Goal: Task Accomplishment & Management: Manage account settings

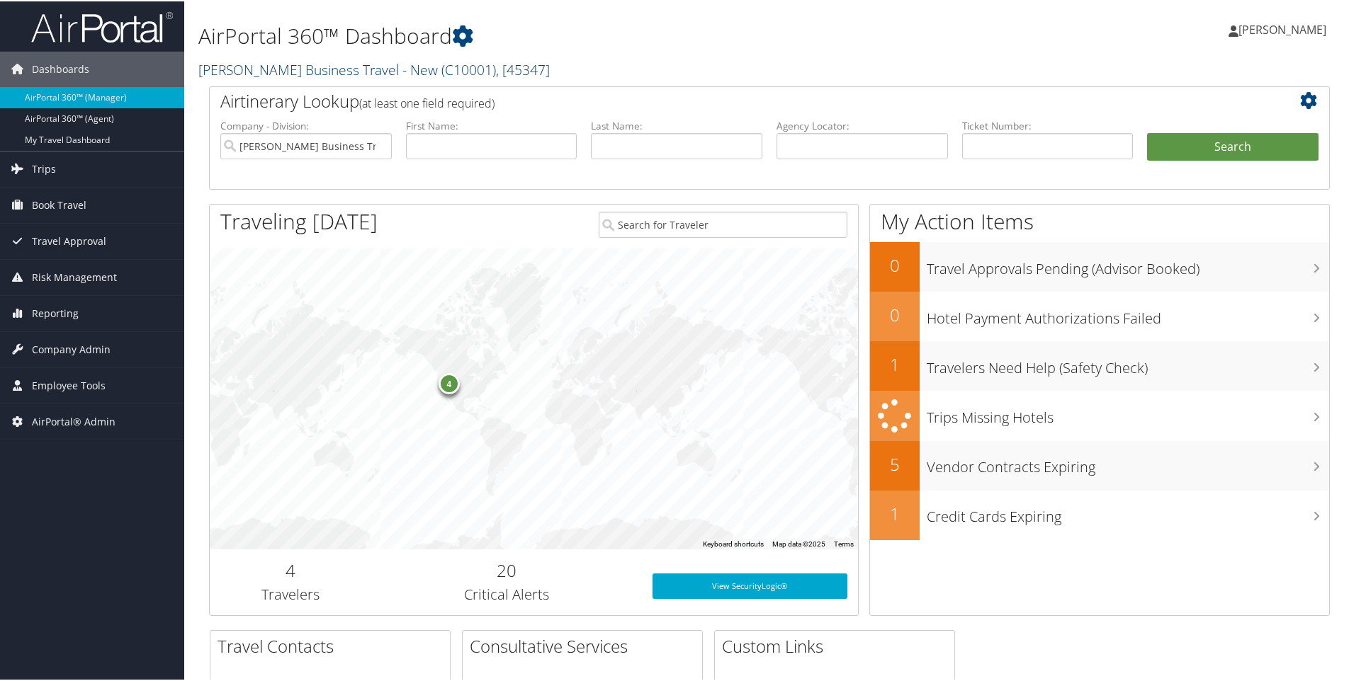
click at [232, 70] on link "Christopherson Business Travel - New ( C10001 ) , [ 45347 ]" at bounding box center [373, 68] width 351 height 19
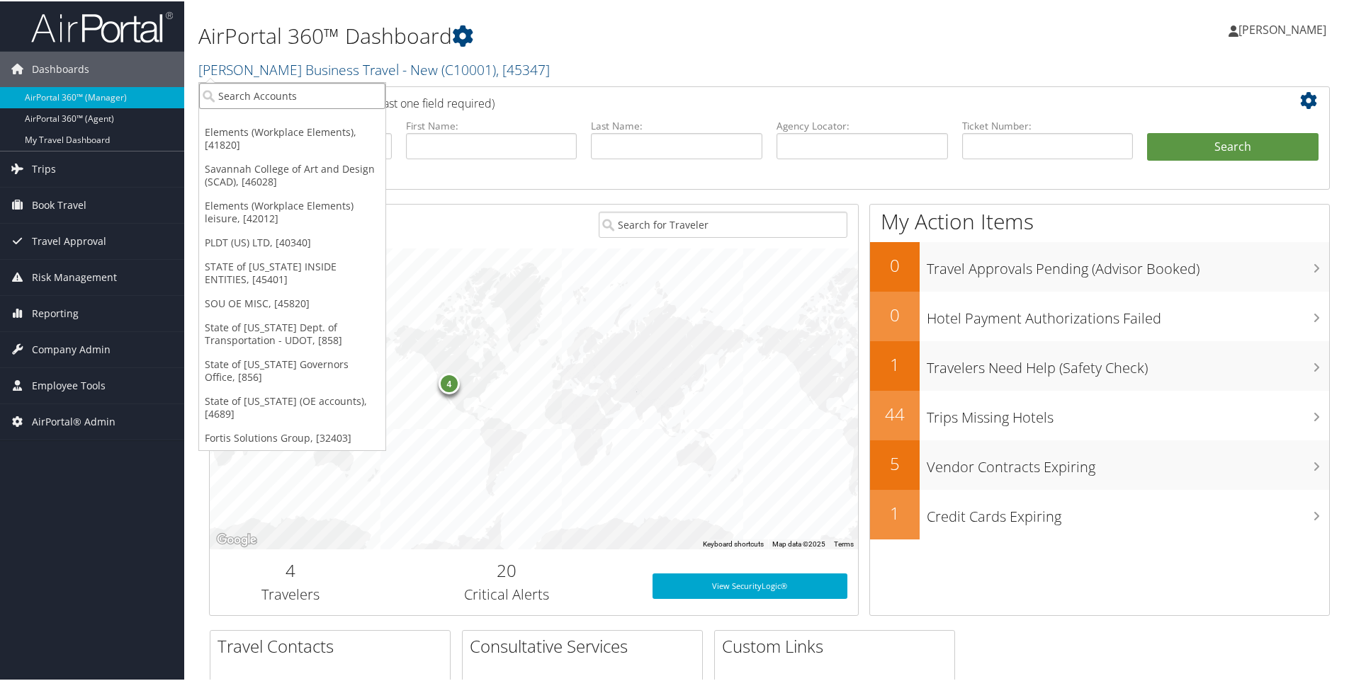
click at [234, 103] on input "search" at bounding box center [292, 94] width 186 height 26
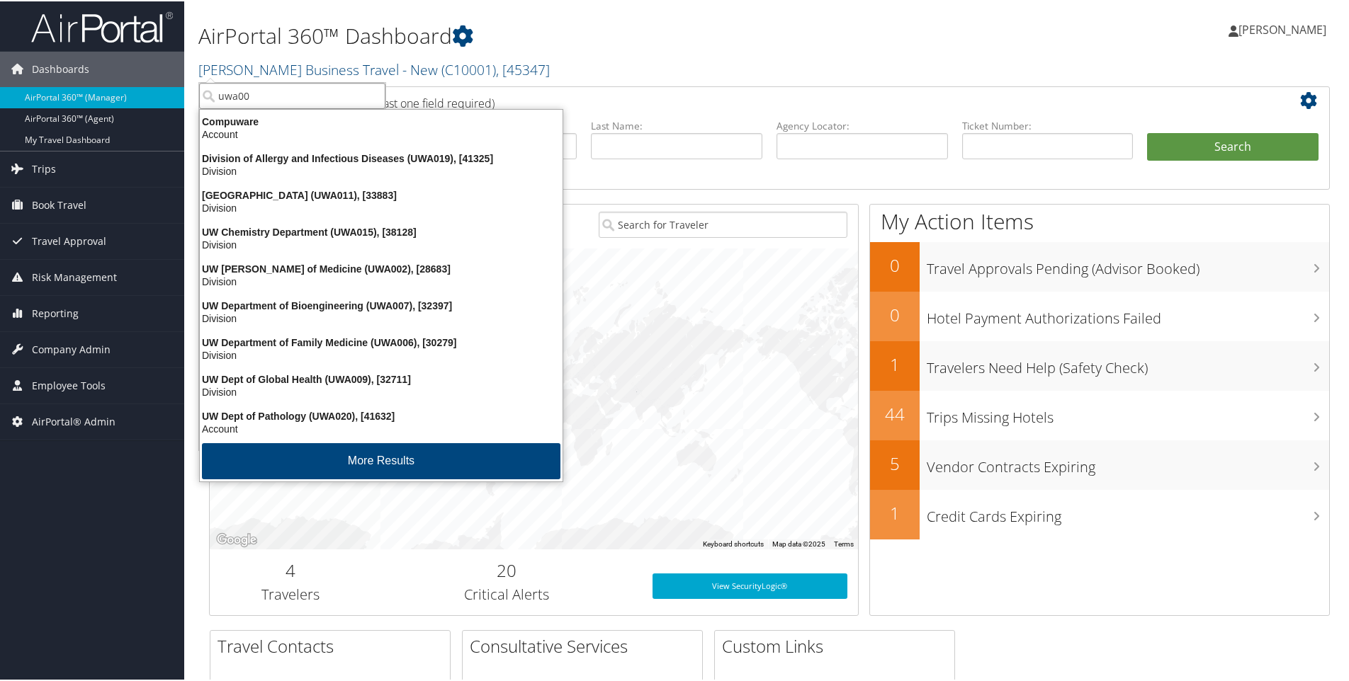
type input "uwa005"
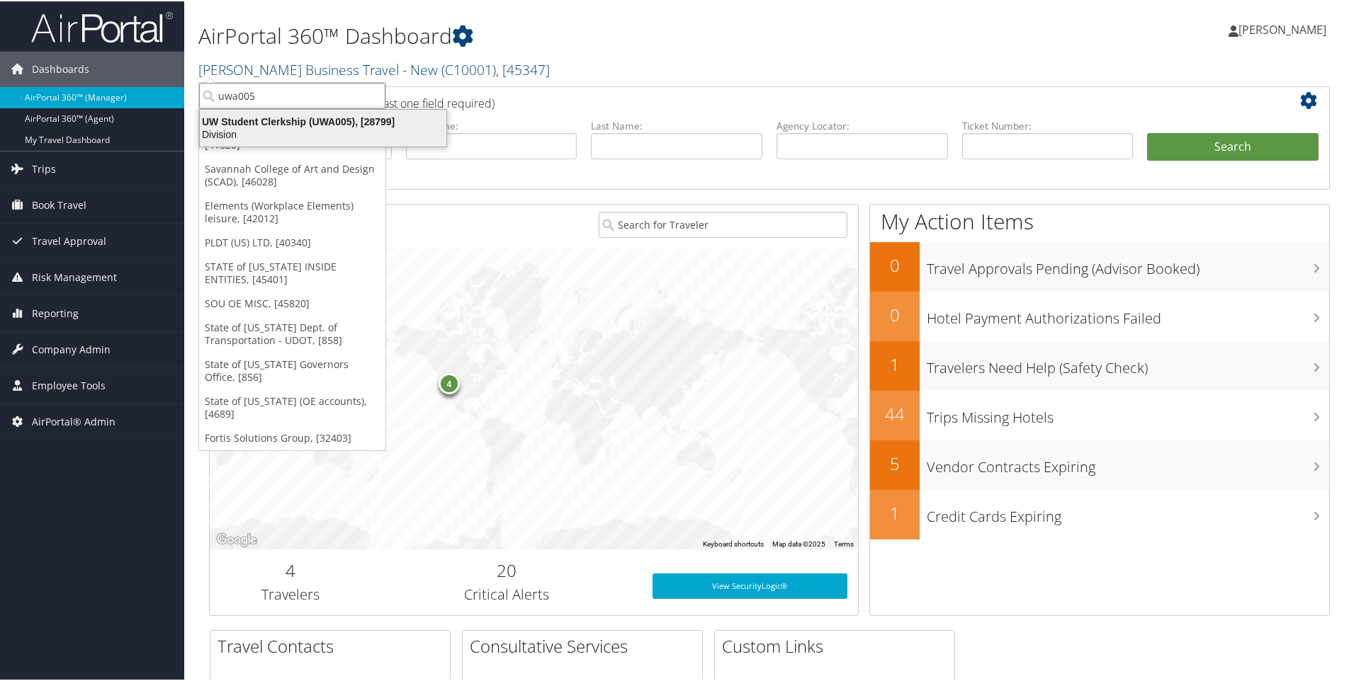
click at [286, 123] on div "UW Student Clerkship (UWA005), [28799]" at bounding box center [323, 120] width 264 height 13
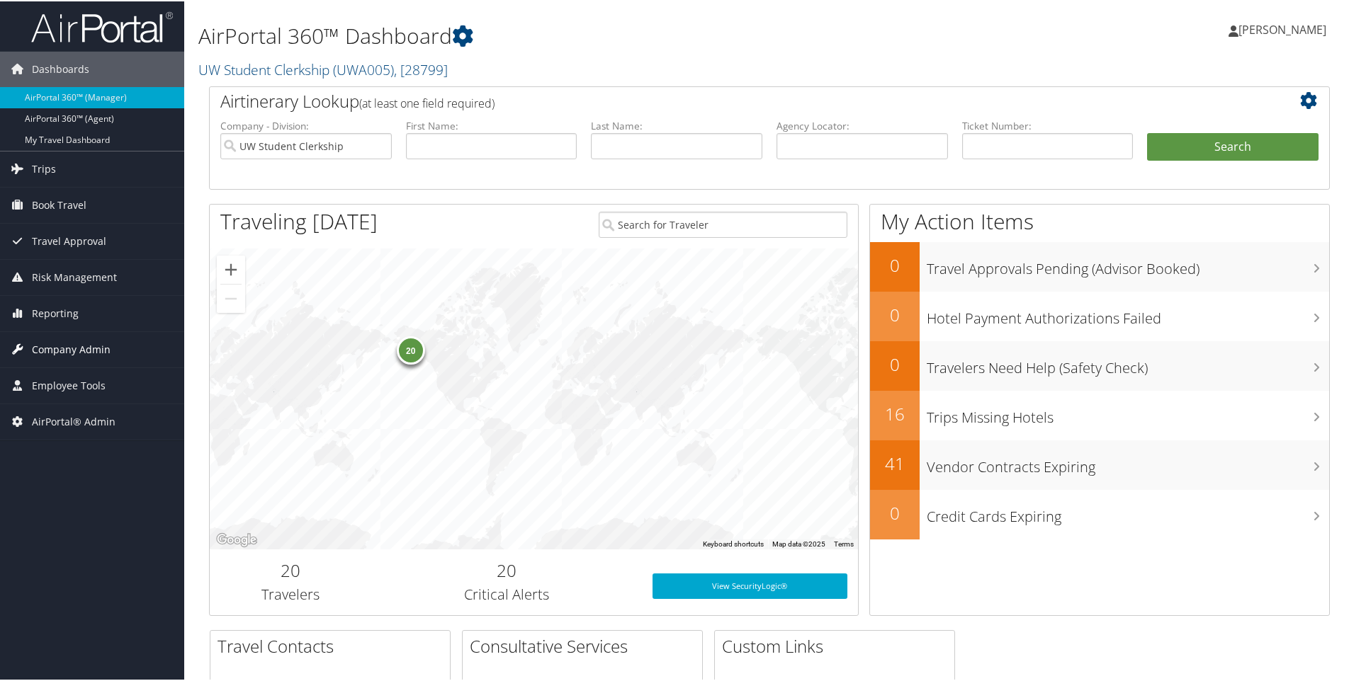
click at [45, 347] on span "Company Admin" at bounding box center [71, 348] width 79 height 35
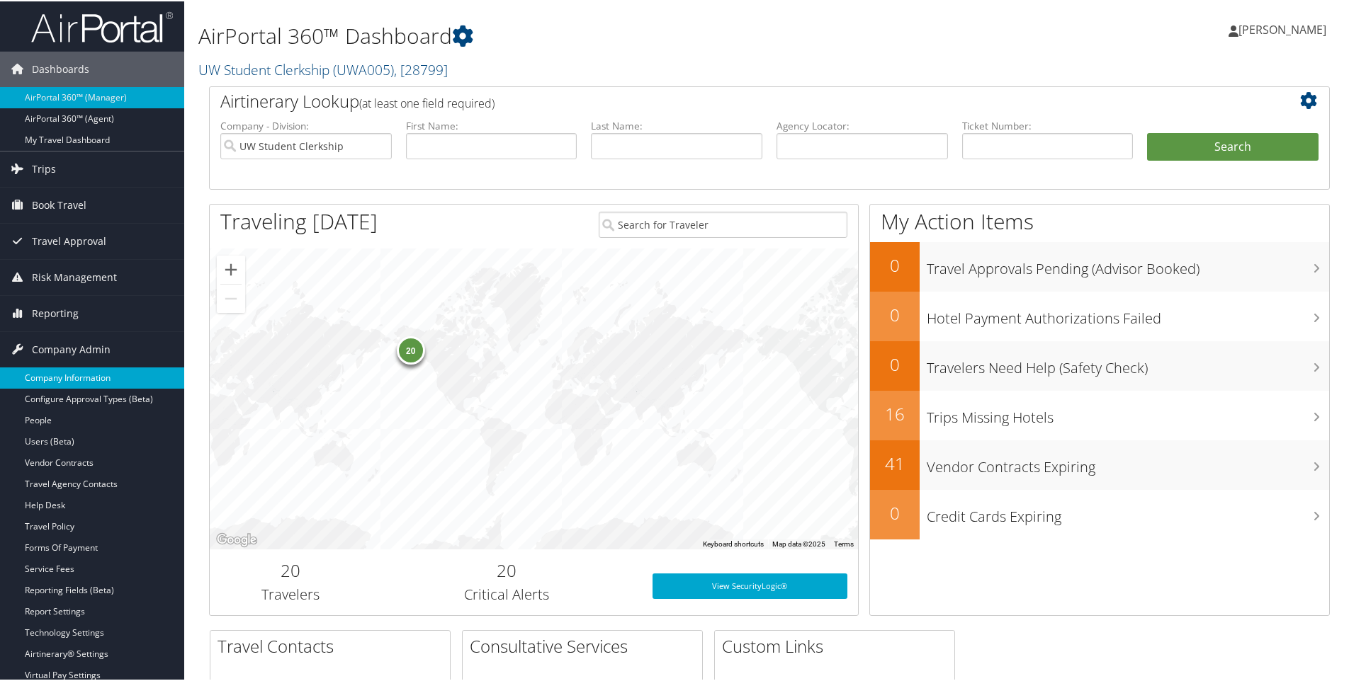
click at [50, 378] on link "Company Information" at bounding box center [92, 376] width 184 height 21
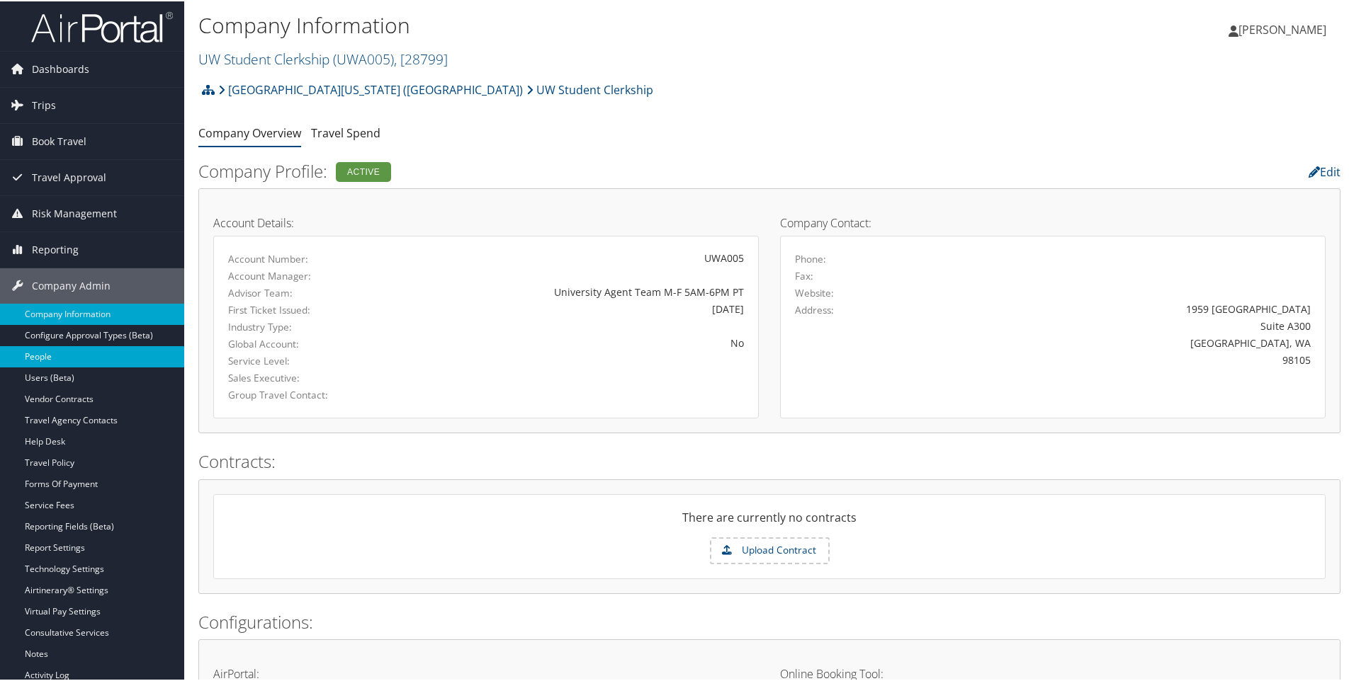
click at [42, 356] on link "People" at bounding box center [92, 355] width 184 height 21
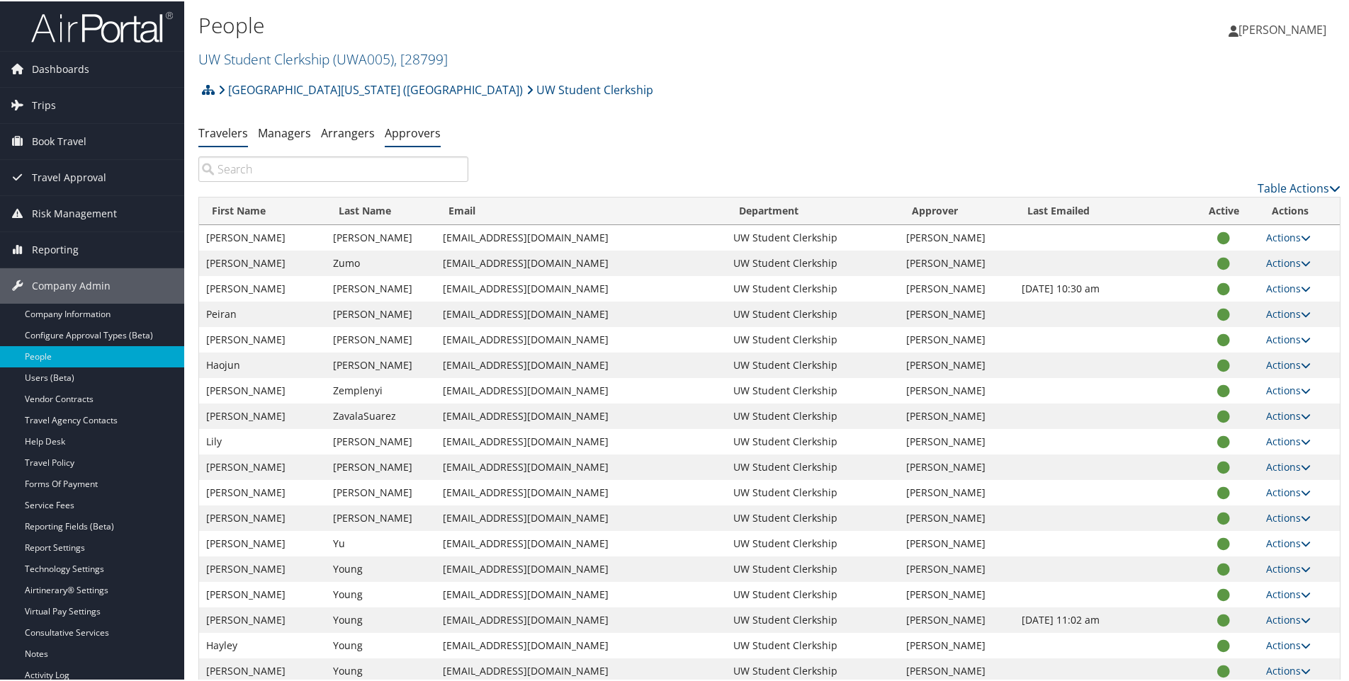
click at [398, 125] on link "Approvers" at bounding box center [413, 132] width 56 height 16
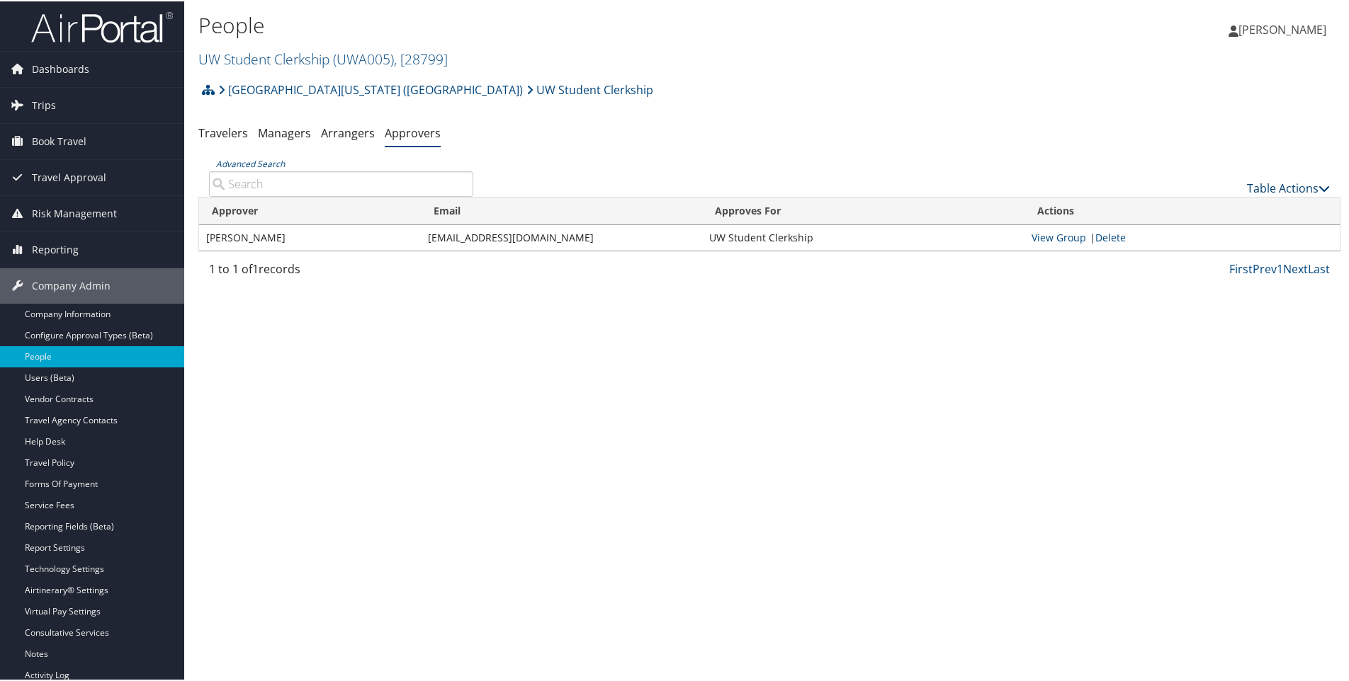
click at [1261, 183] on link "Table Actions" at bounding box center [1288, 187] width 83 height 16
drag, startPoint x: 1209, startPoint y: 210, endPoint x: 1187, endPoint y: 215, distance: 23.4
click at [1209, 210] on link "Add An Approver" at bounding box center [1241, 209] width 186 height 24
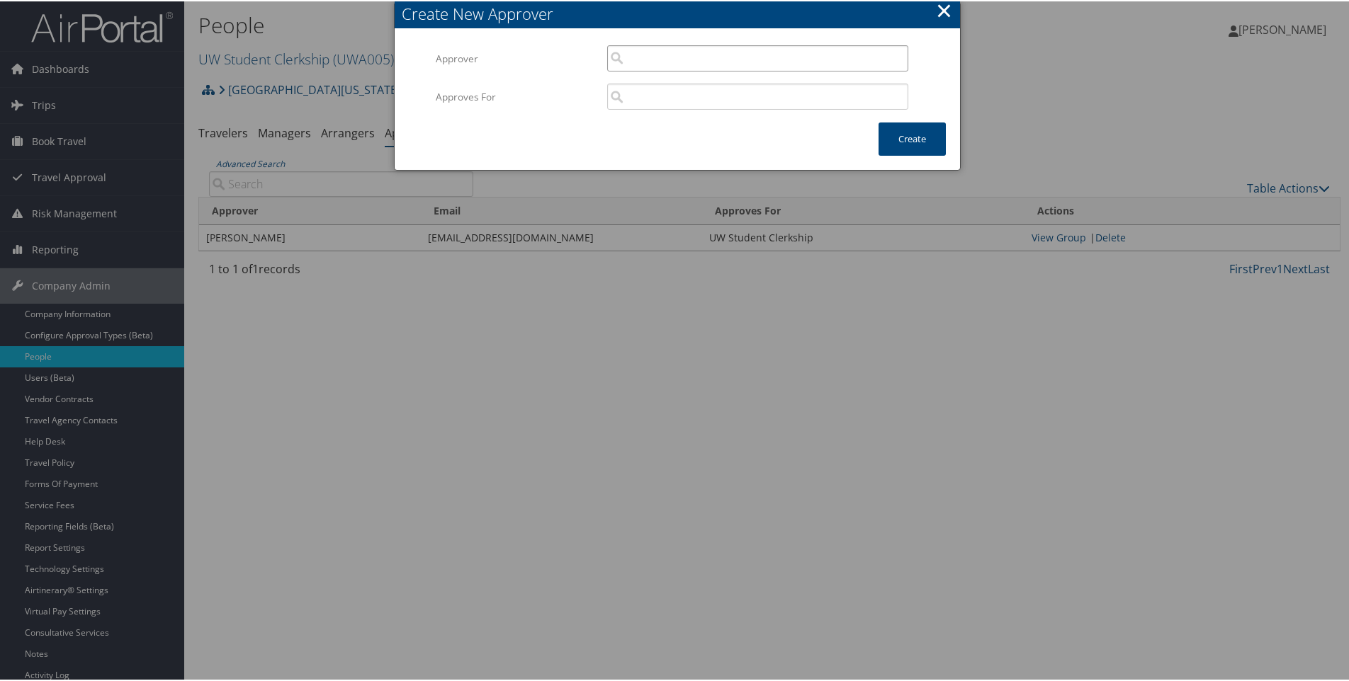
click at [663, 60] on input "search" at bounding box center [757, 57] width 301 height 26
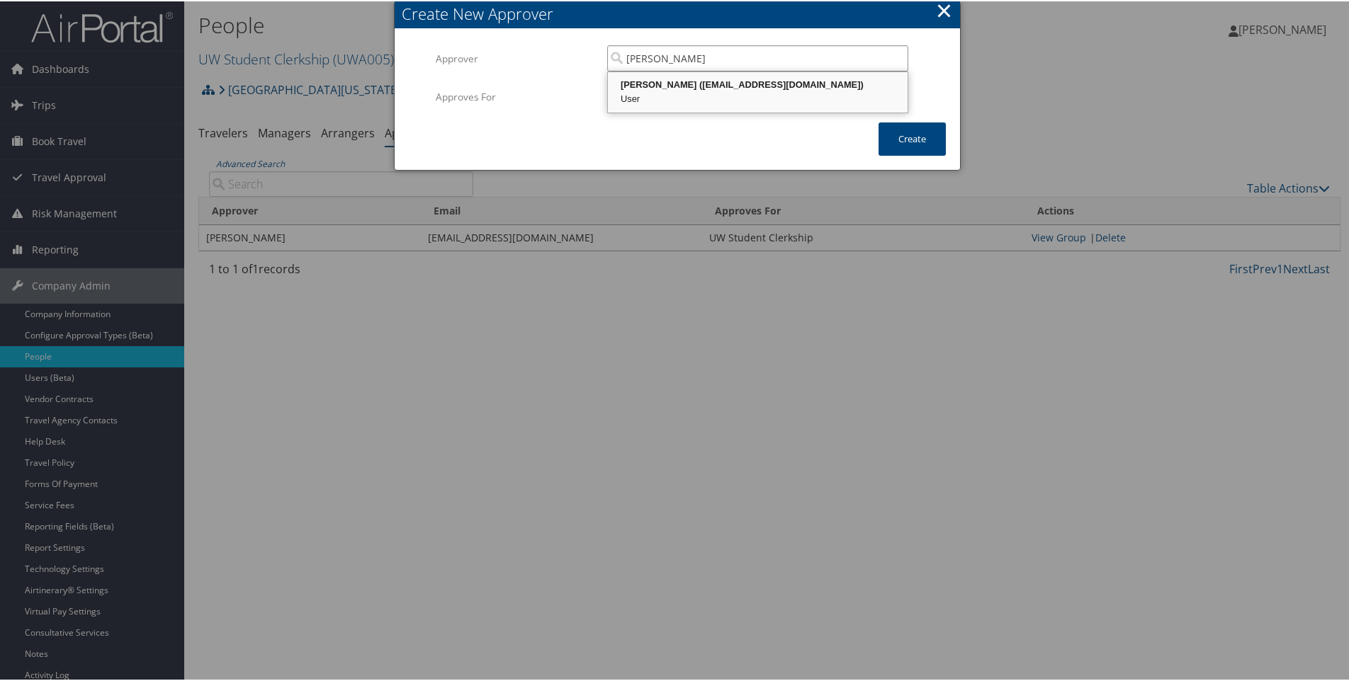
click at [732, 85] on div "Rachel Summers (summersr@uw.edu)" at bounding box center [757, 84] width 295 height 14
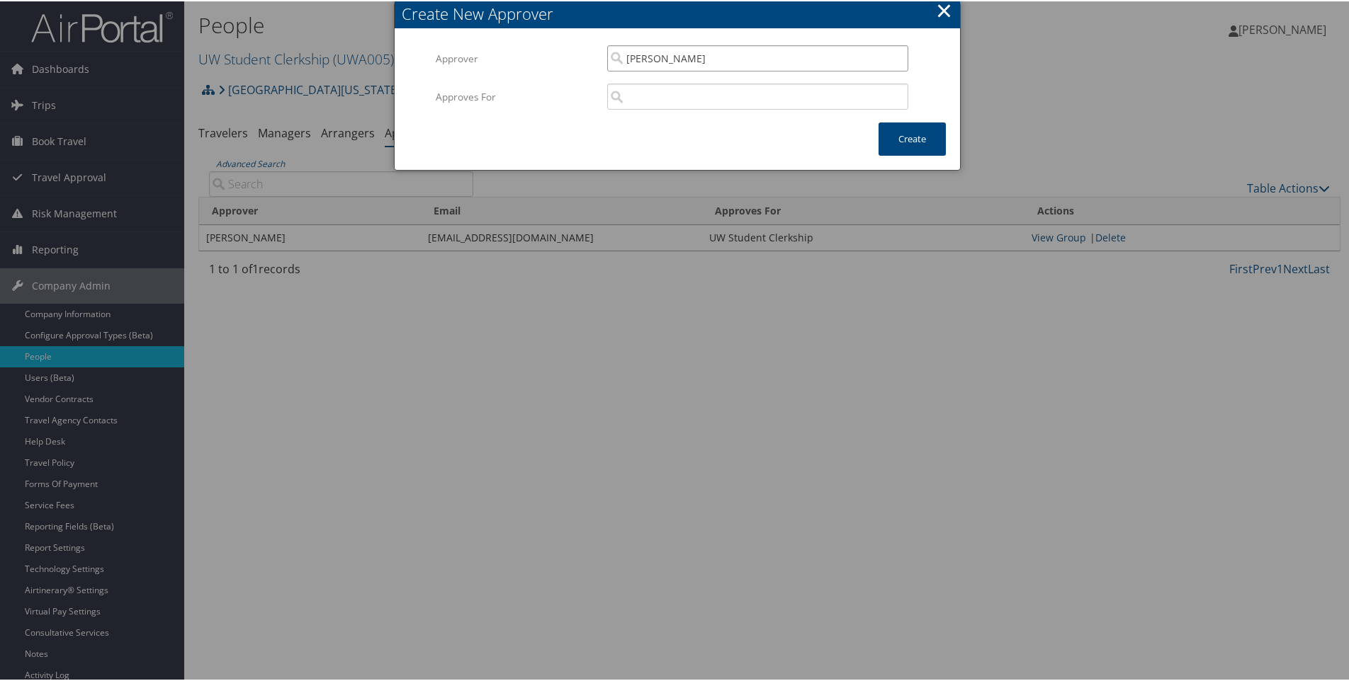
type input "[PERSON_NAME]"
click at [655, 96] on input "search" at bounding box center [757, 95] width 301 height 26
click at [666, 123] on div "UW Student Clerkship (UWA005)" at bounding box center [757, 122] width 295 height 14
type input "UW Student Clerkship"
click at [915, 146] on button "Create" at bounding box center [911, 137] width 67 height 33
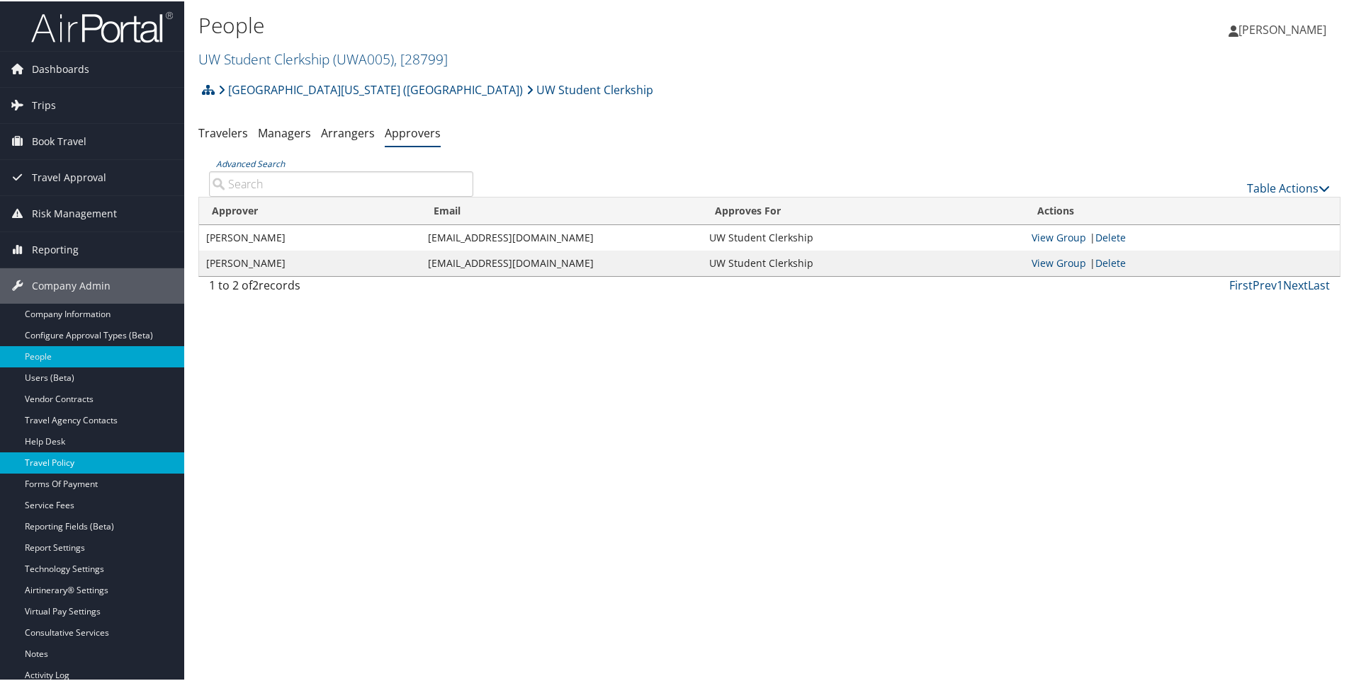
click at [57, 465] on link "Travel Policy" at bounding box center [92, 461] width 184 height 21
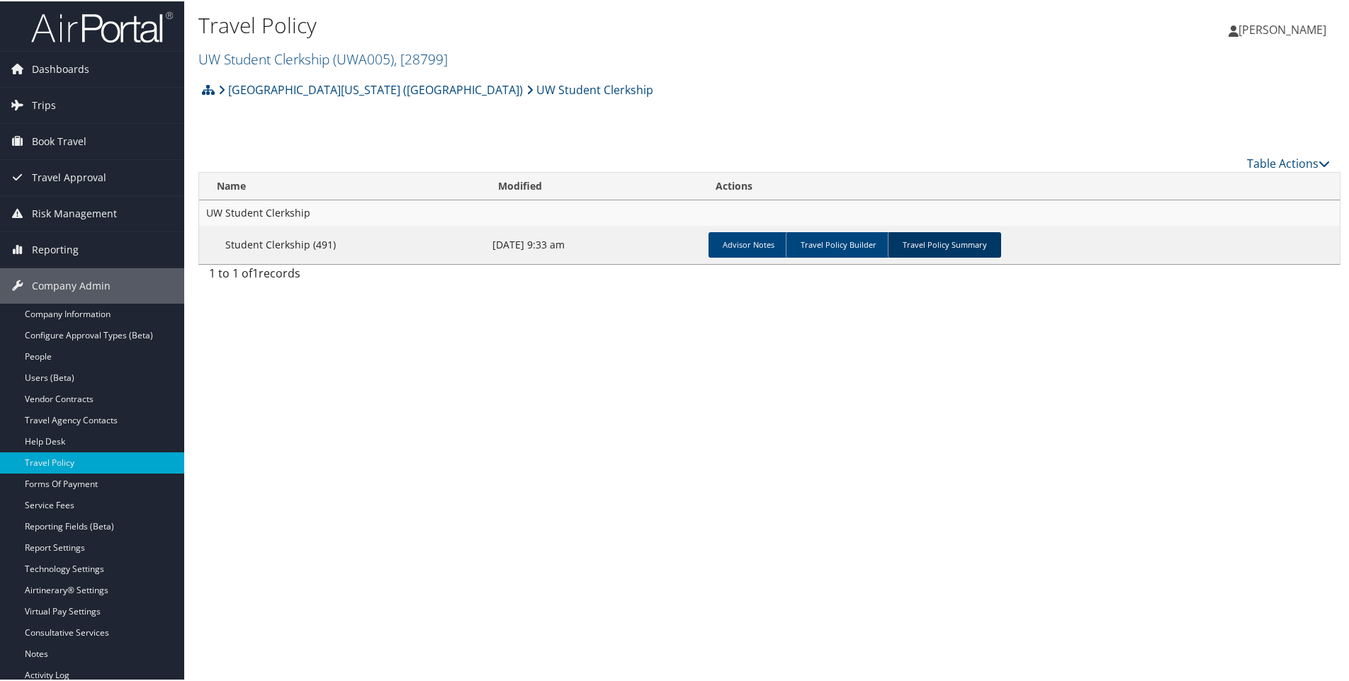
click at [924, 248] on link "Travel Policy Summary" at bounding box center [944, 244] width 113 height 26
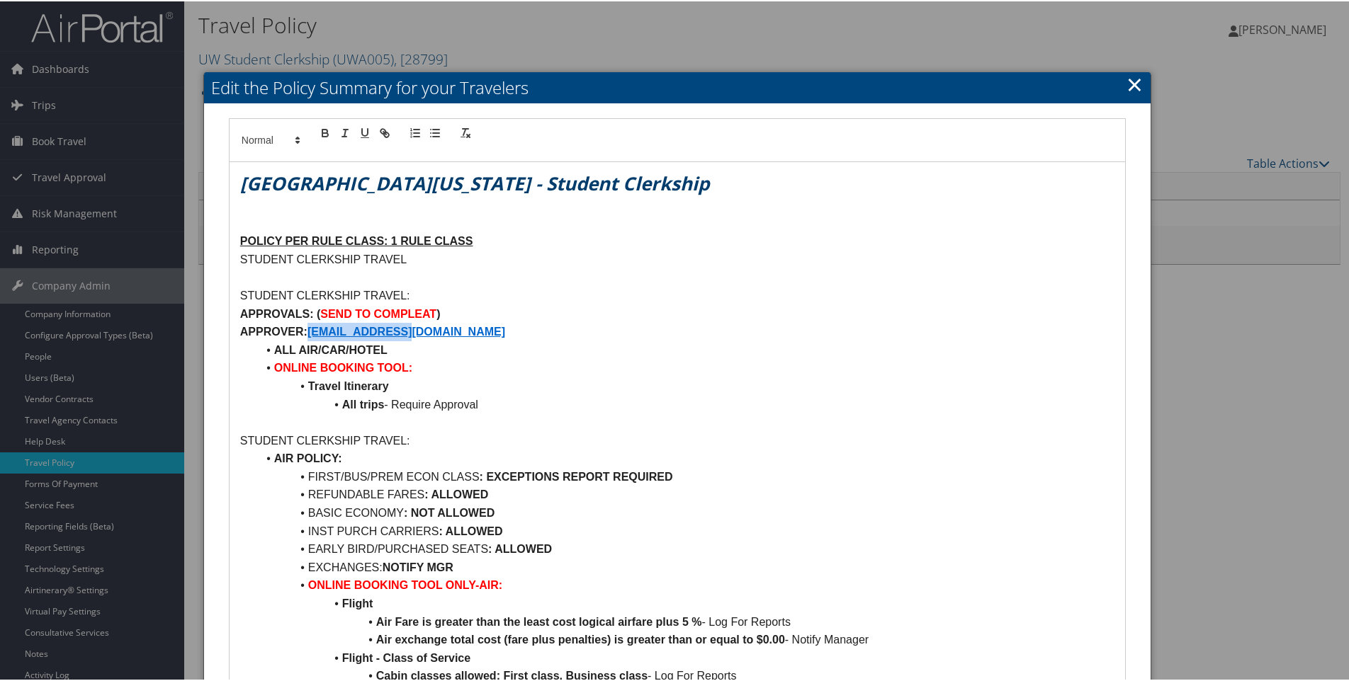
drag, startPoint x: 310, startPoint y: 329, endPoint x: 443, endPoint y: 334, distance: 133.3
click at [443, 334] on p "APPROVER: MIRANDA2@UW.EDU" at bounding box center [677, 331] width 874 height 18
click at [307, 329] on strong "APPROVER:" at bounding box center [273, 330] width 67 height 12
drag, startPoint x: 312, startPoint y: 328, endPoint x: 434, endPoint y: 332, distance: 121.9
click at [434, 332] on p "APPROVER: SUMMERSR@UW.EDU" at bounding box center [677, 331] width 874 height 18
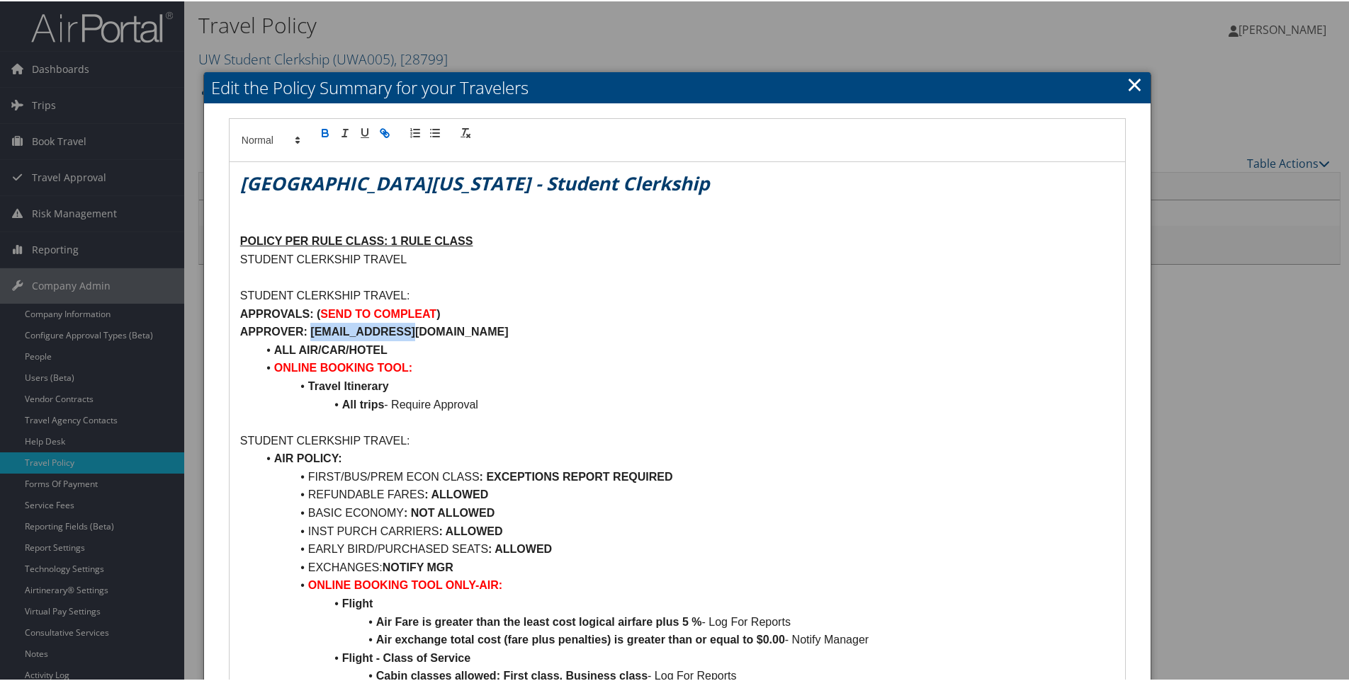
click at [384, 128] on icon "button" at bounding box center [382, 130] width 5 height 5
type input "mailto:SUMMERSR@UW.EDU"
click at [463, 361] on link at bounding box center [456, 357] width 33 height 11
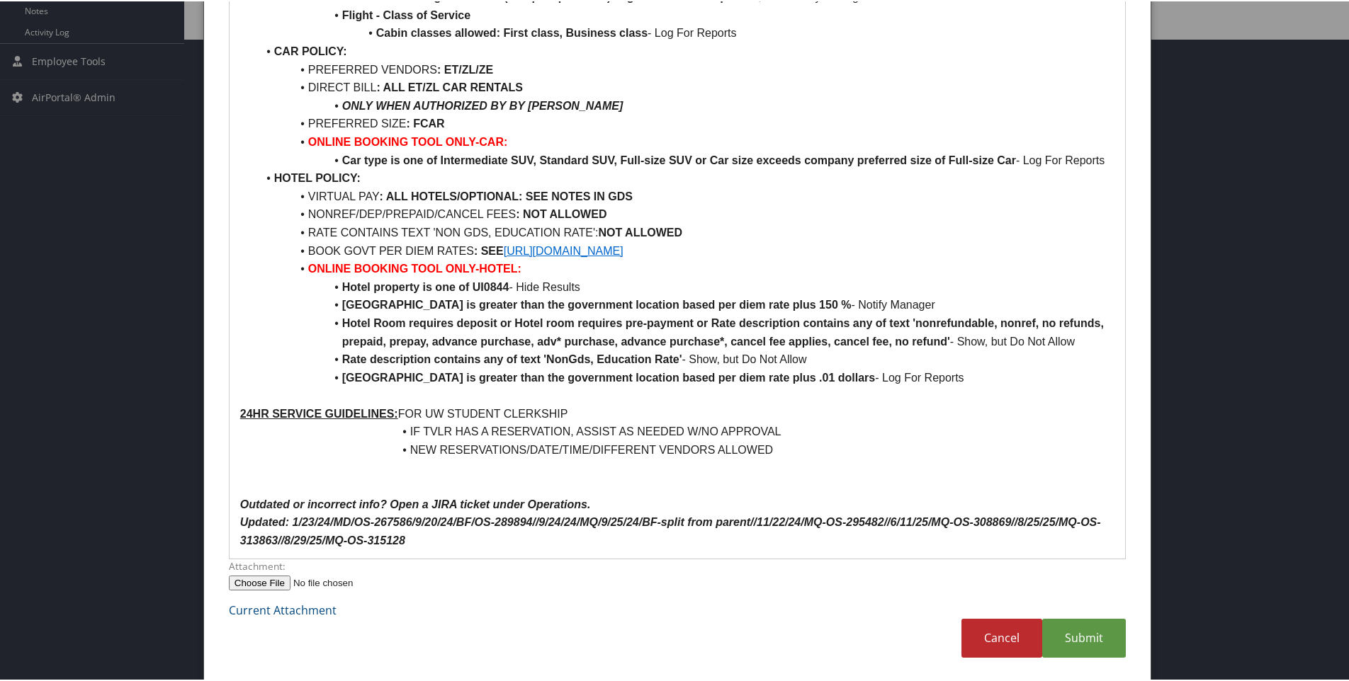
scroll to position [647, 0]
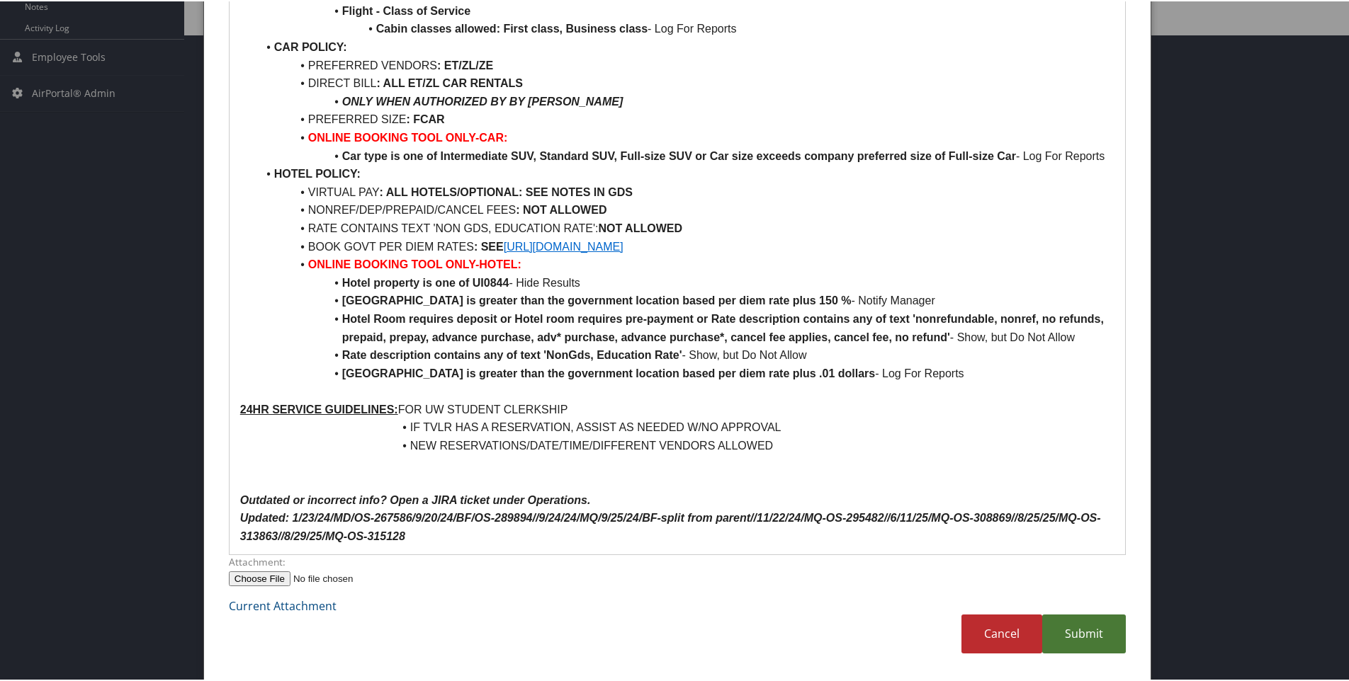
click at [1068, 640] on link "Submit" at bounding box center [1084, 632] width 84 height 39
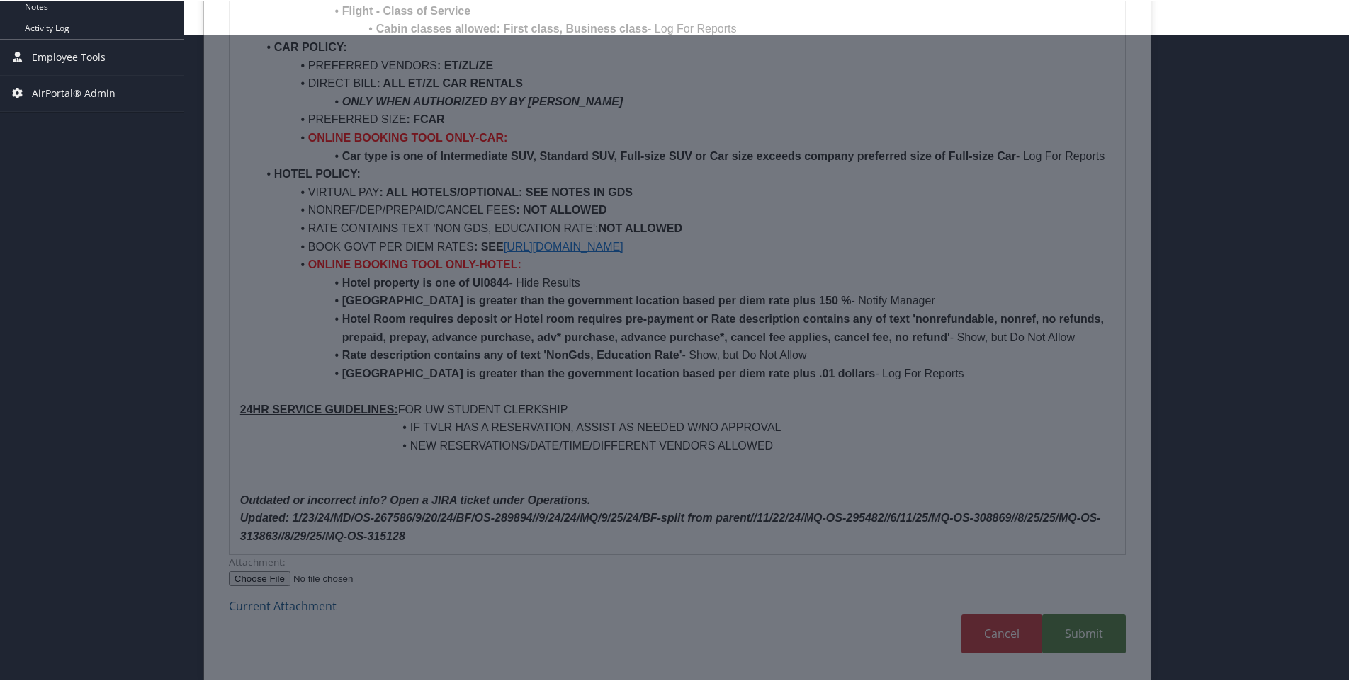
scroll to position [77, 0]
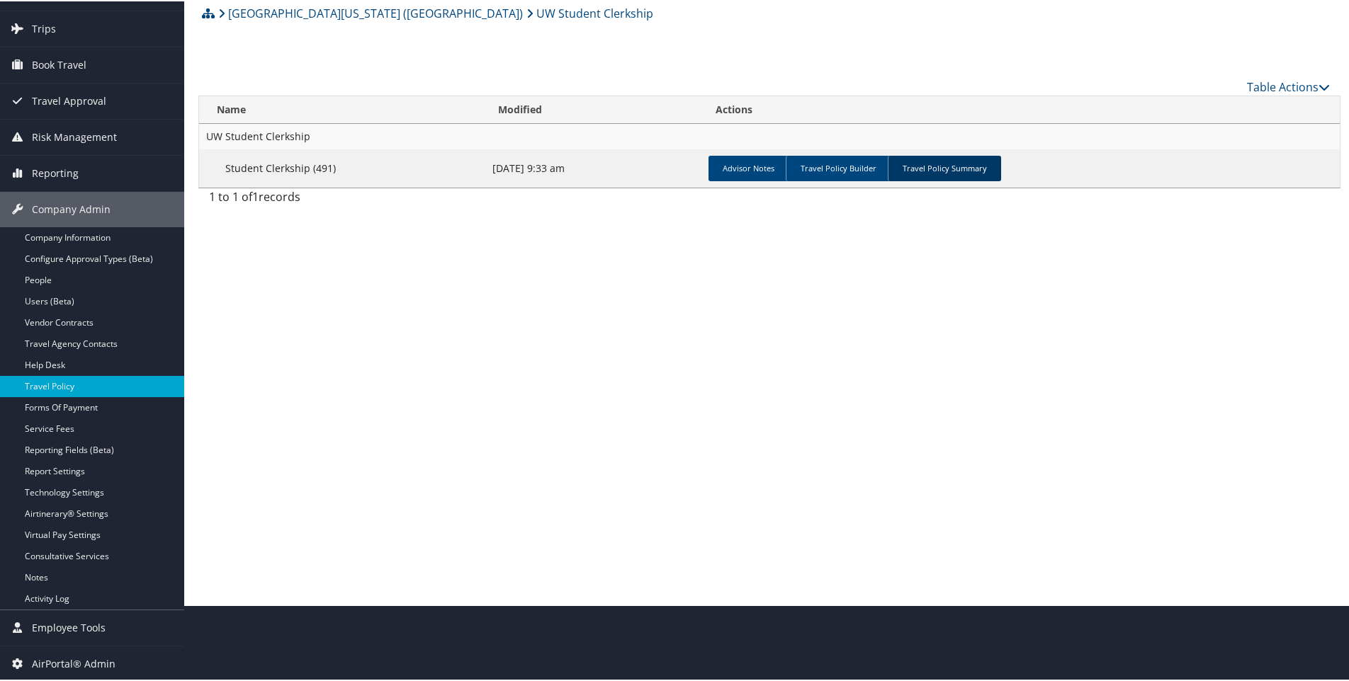
click at [946, 175] on link "Travel Policy Summary" at bounding box center [944, 167] width 113 height 26
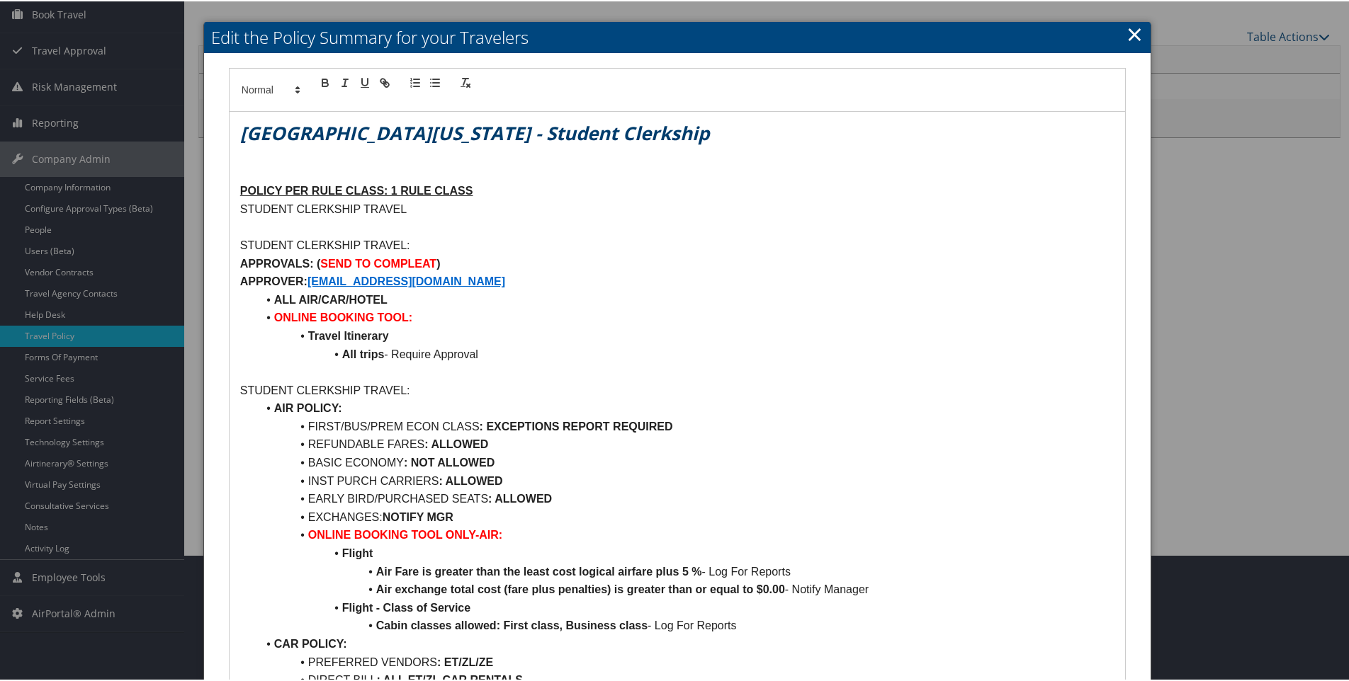
scroll to position [0, 0]
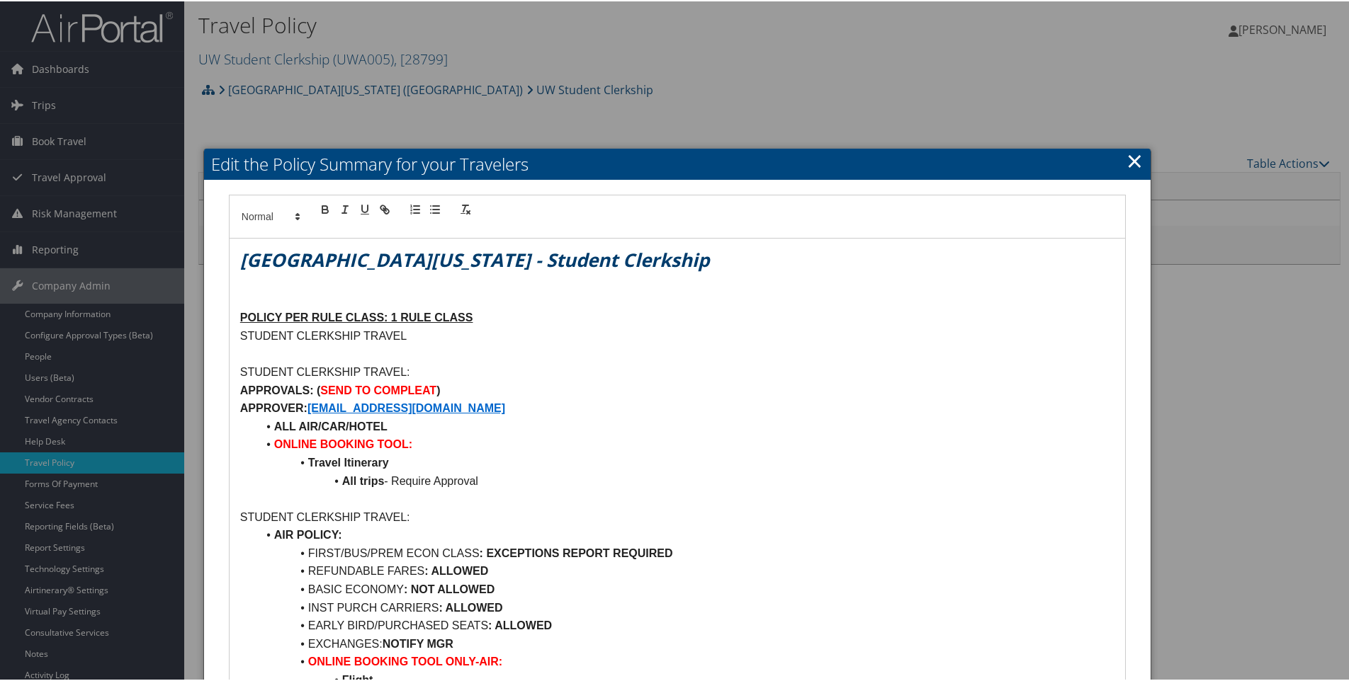
click at [1135, 164] on link "×" at bounding box center [1134, 159] width 16 height 28
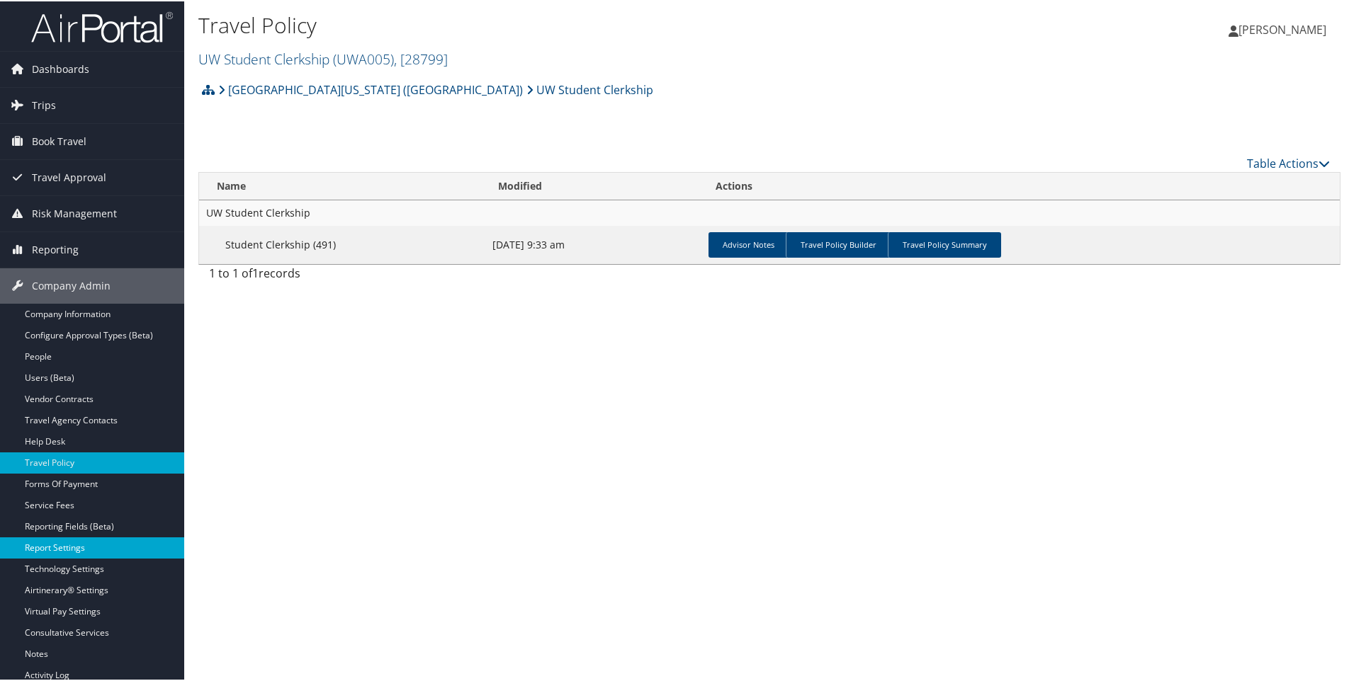
click at [61, 547] on link "Report Settings" at bounding box center [92, 546] width 184 height 21
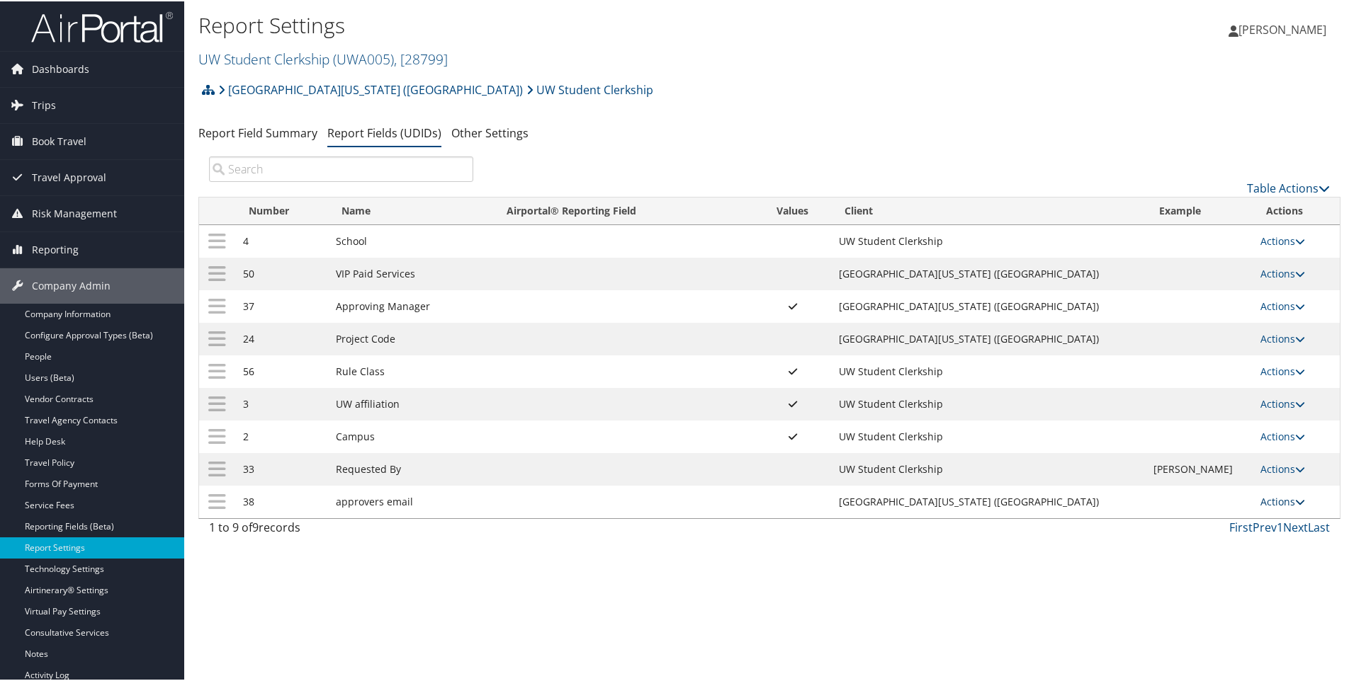
click at [1262, 498] on link "Actions" at bounding box center [1282, 500] width 45 height 13
click at [1167, 570] on link "Edit" at bounding box center [1217, 570] width 153 height 24
select select "both"
select select "trip"
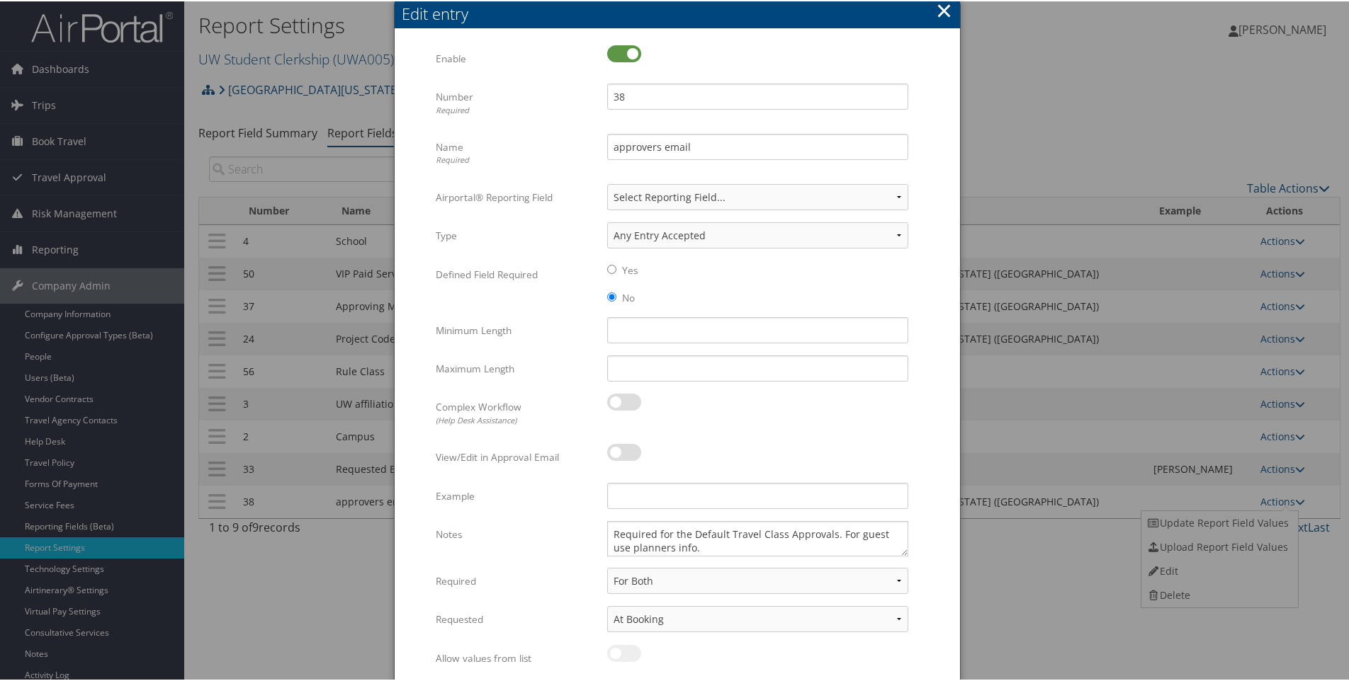
click at [941, 11] on button "×" at bounding box center [944, 9] width 16 height 28
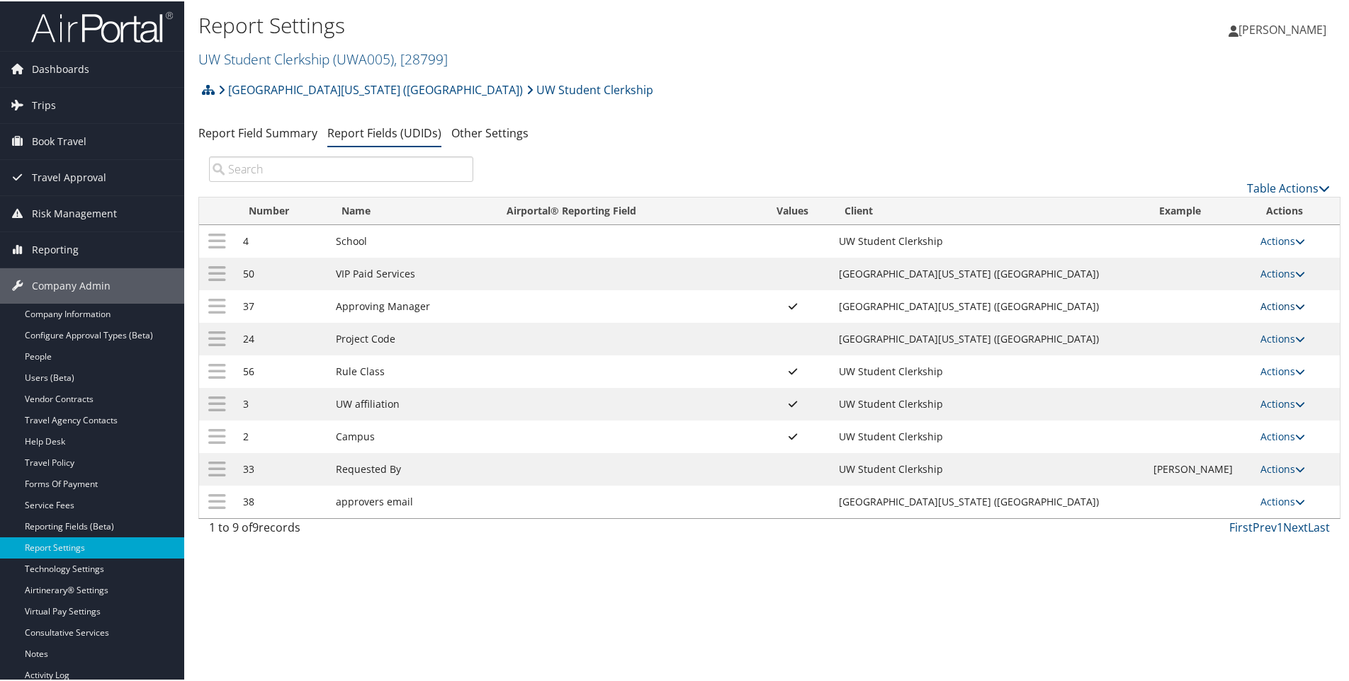
click at [1260, 302] on link "Actions" at bounding box center [1282, 304] width 45 height 13
click at [1193, 327] on link "Update Report Field Values" at bounding box center [1217, 327] width 153 height 24
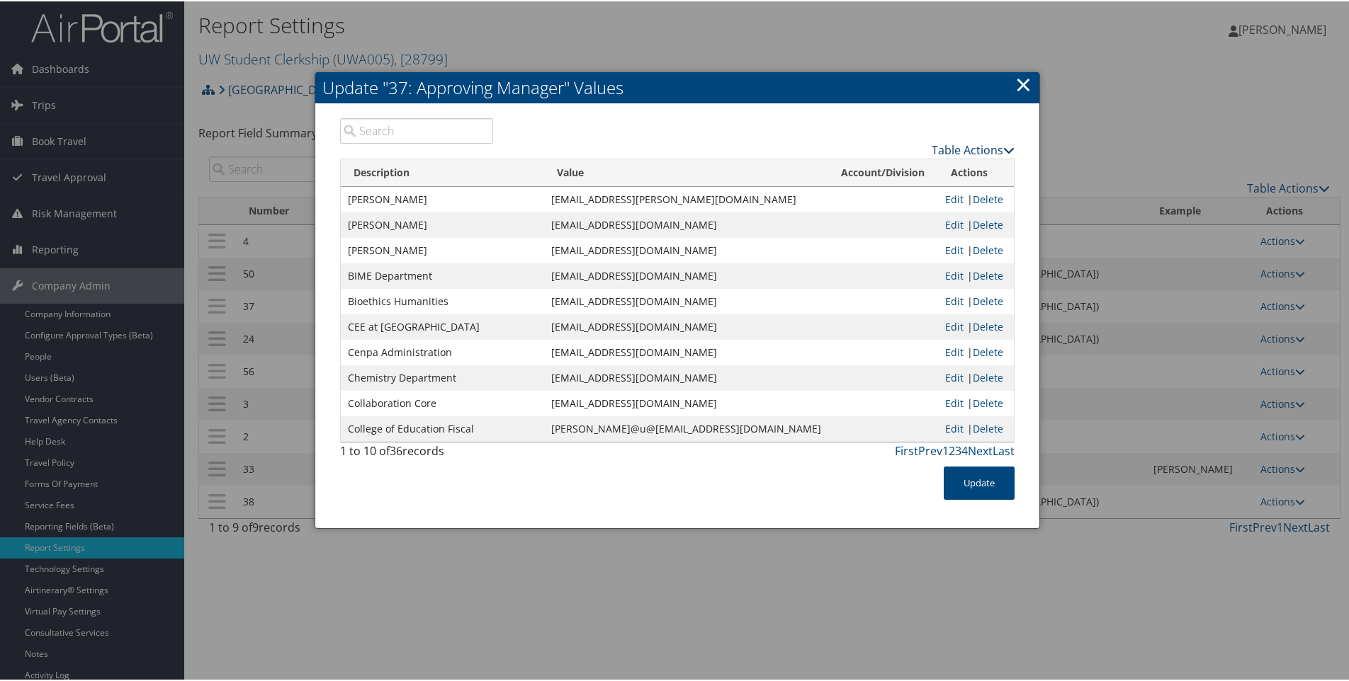
click at [945, 149] on link "Table Actions" at bounding box center [973, 149] width 83 height 16
click at [871, 217] on link "Page Length" at bounding box center [918, 219] width 186 height 24
click at [834, 246] on link "100" at bounding box center [918, 244] width 186 height 24
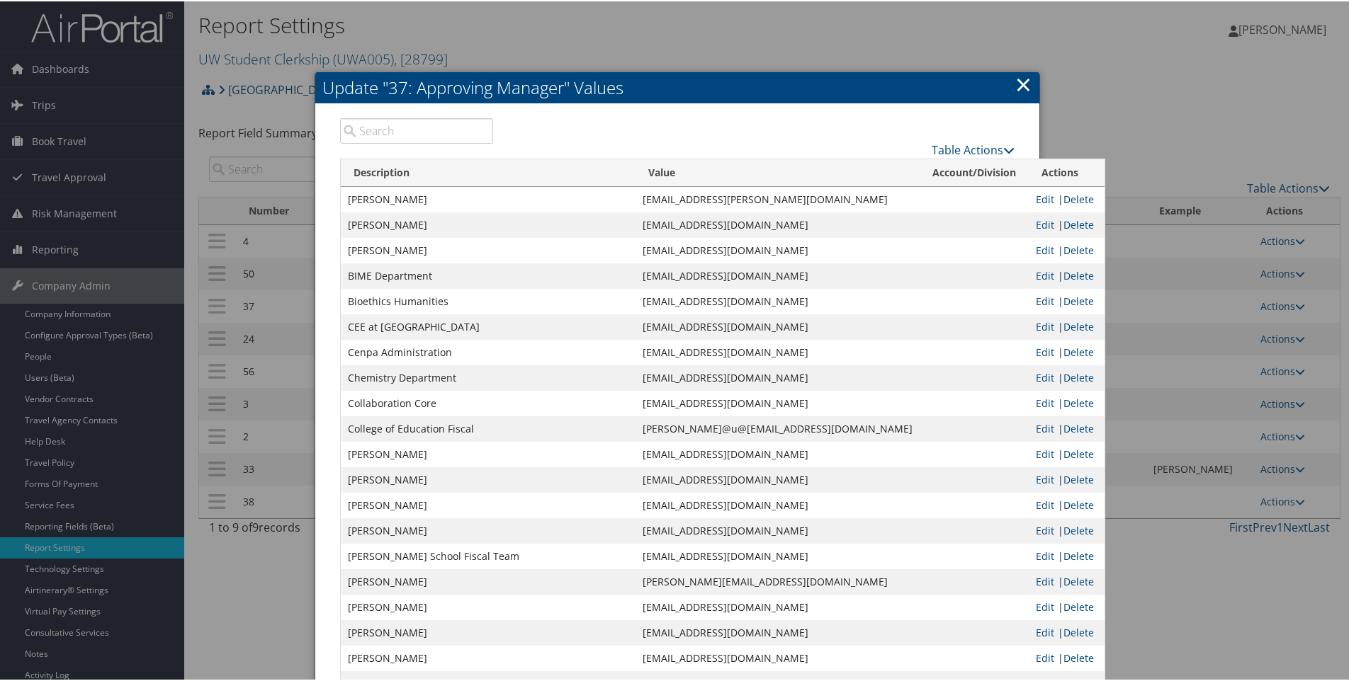
click at [1020, 82] on link "×" at bounding box center [1023, 83] width 16 height 28
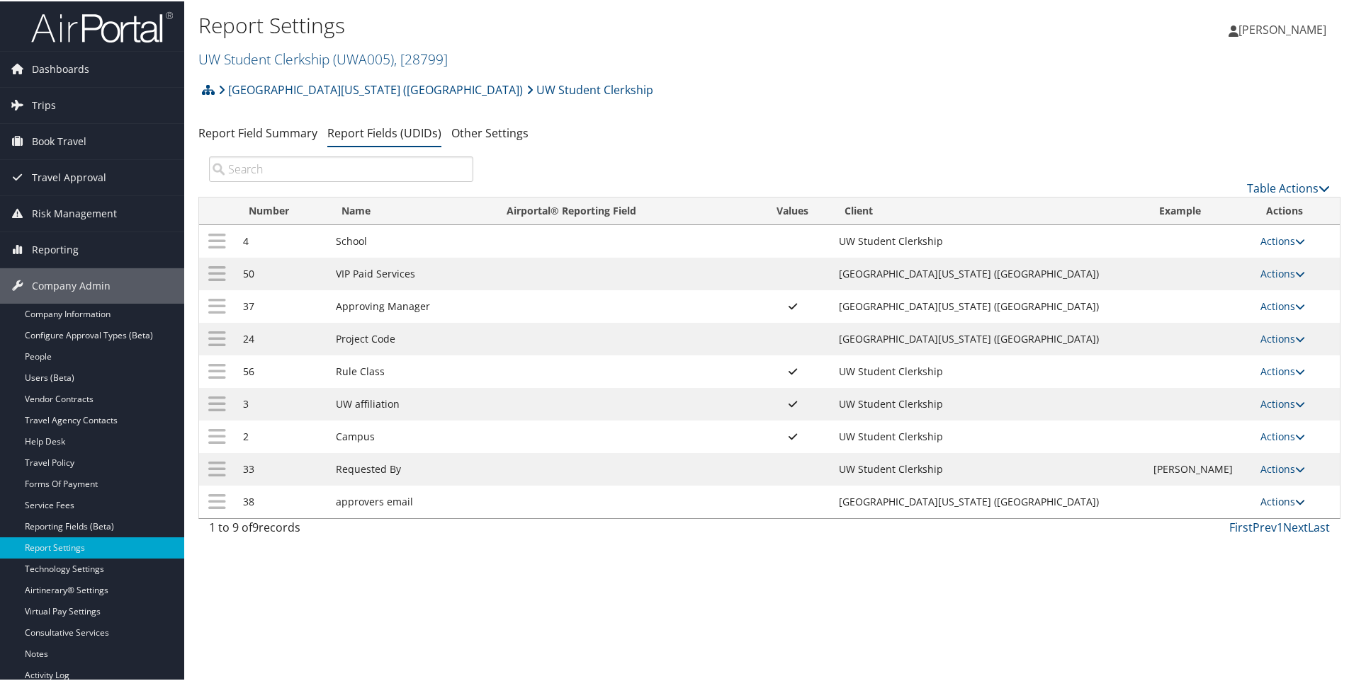
click at [1260, 502] on link "Actions" at bounding box center [1282, 500] width 45 height 13
click at [1175, 569] on link "Edit" at bounding box center [1217, 570] width 153 height 24
select select "both"
select select "trip"
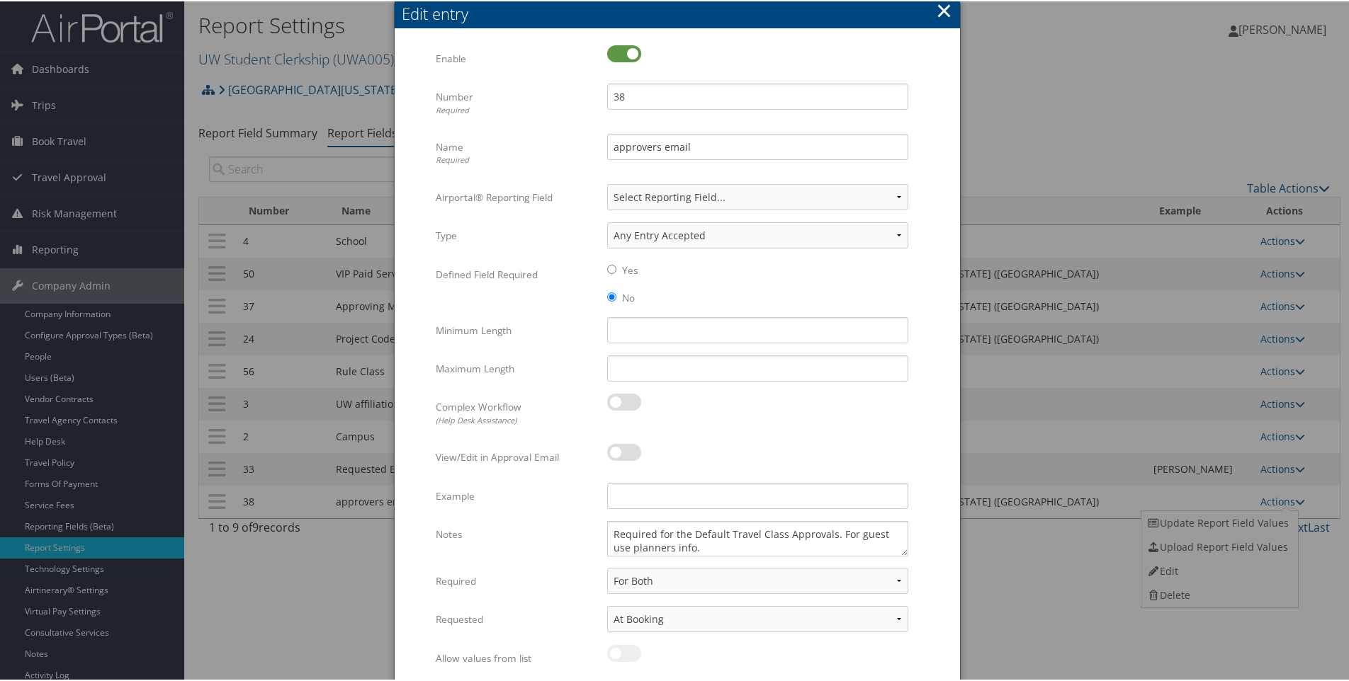
click at [615, 53] on label at bounding box center [624, 52] width 34 height 17
click at [615, 53] on input "checkbox" at bounding box center [618, 54] width 9 height 9
checkbox input "false"
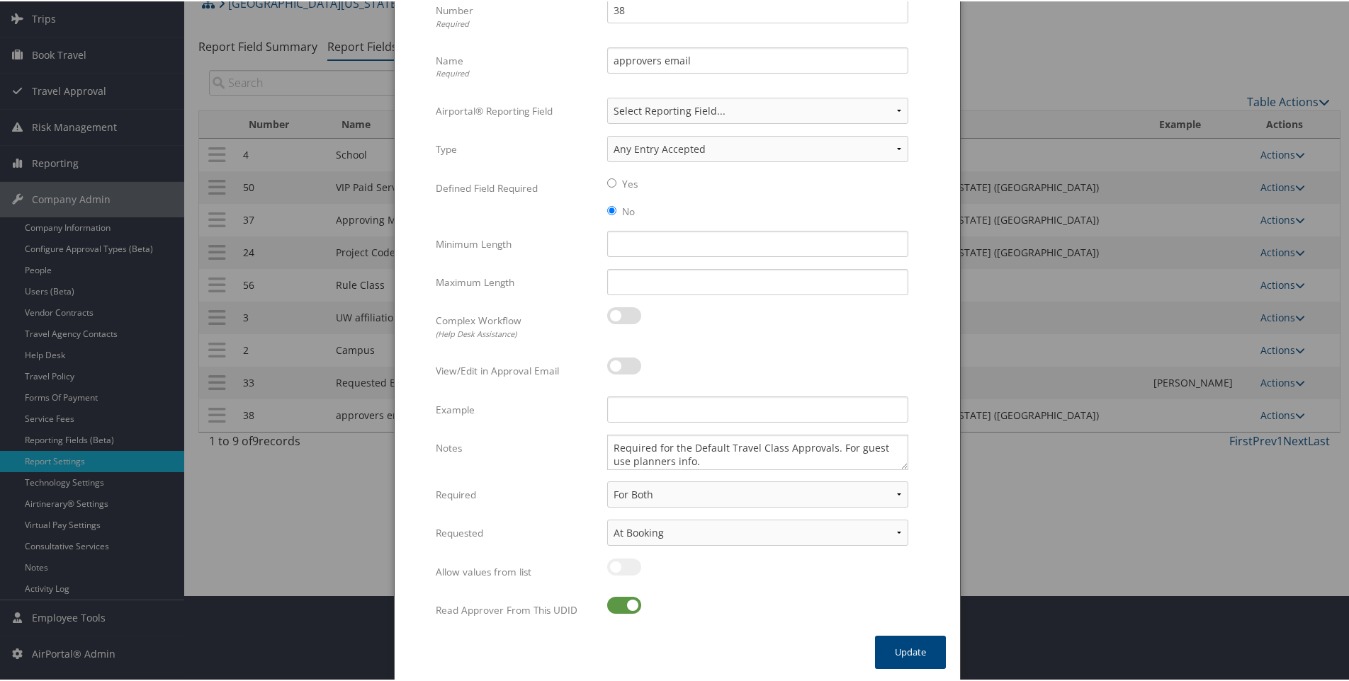
scroll to position [88, 0]
click at [612, 606] on label at bounding box center [624, 602] width 34 height 17
click at [614, 606] on input "checkbox" at bounding box center [618, 605] width 9 height 9
checkbox input "false"
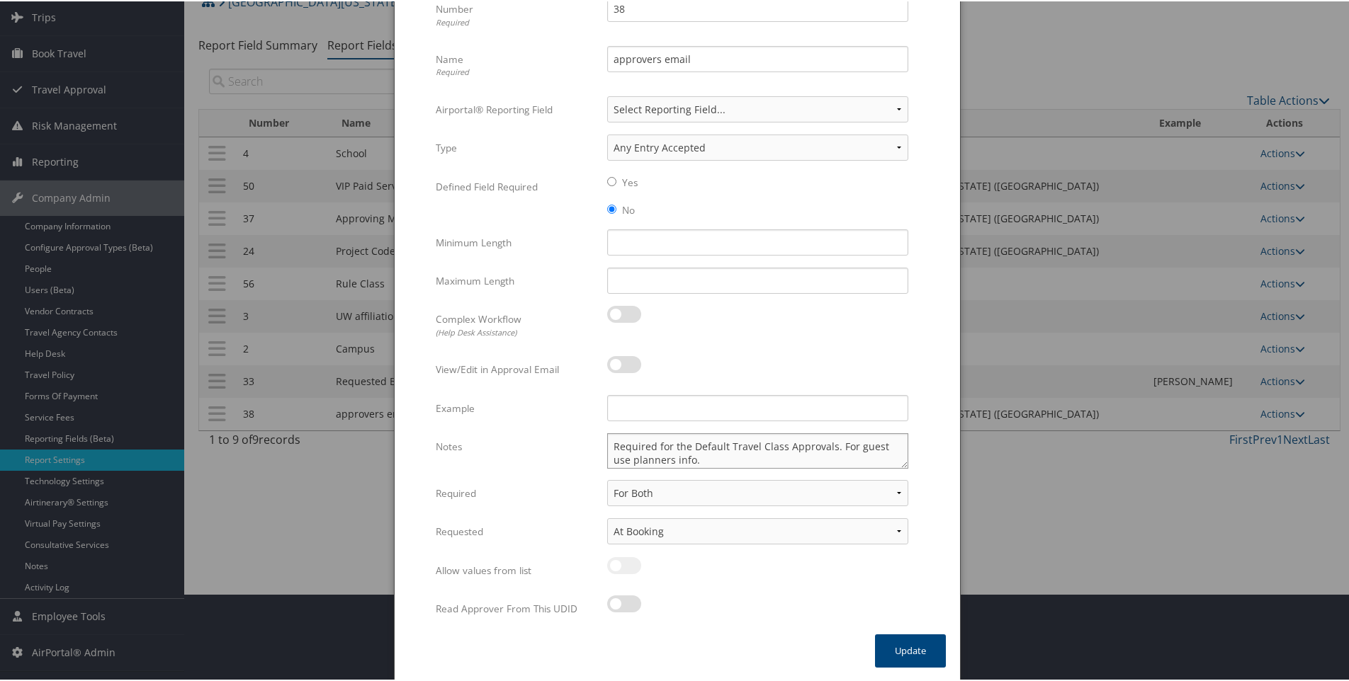
drag, startPoint x: 704, startPoint y: 460, endPoint x: 594, endPoint y: 436, distance: 113.3
click at [596, 436] on div "Required for the Default Travel Class Approvals. For guest use planners info. M…" at bounding box center [757, 455] width 322 height 47
type textarea "Not enabled or required as it's a static approver, set up under People, Approve…"
click at [886, 640] on button "Update" at bounding box center [910, 649] width 71 height 33
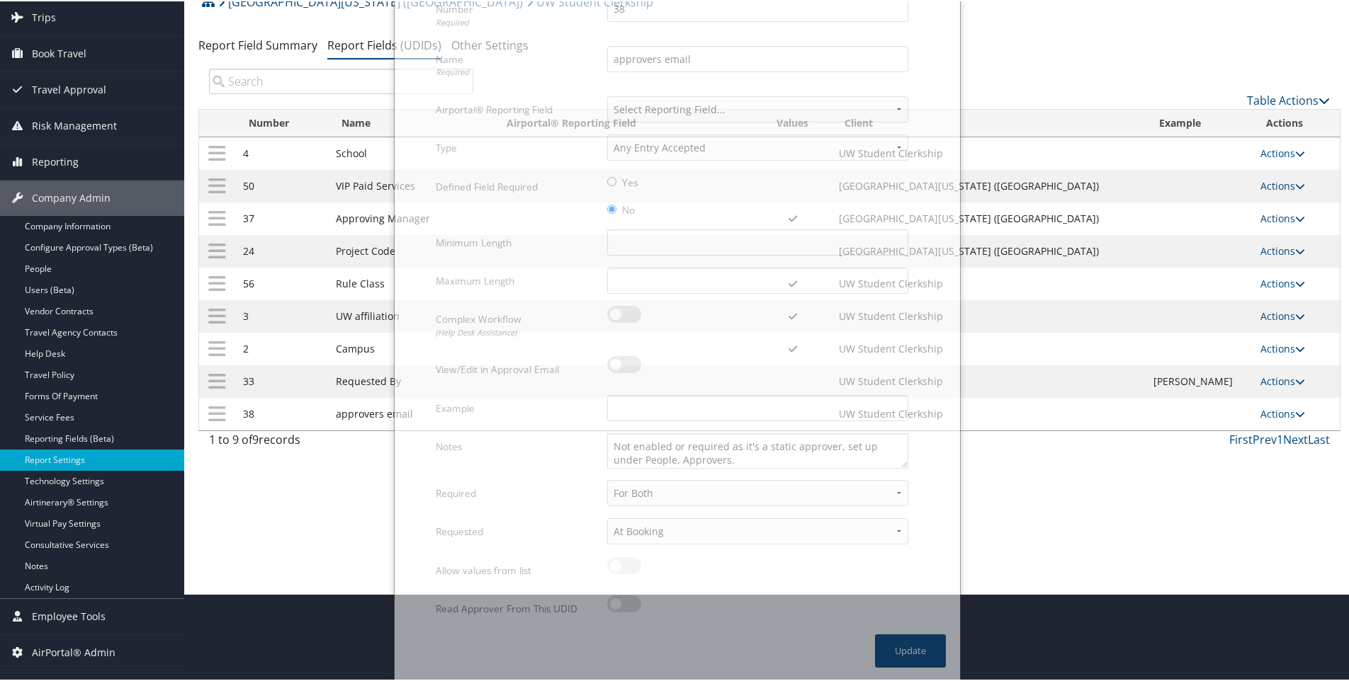
scroll to position [77, 0]
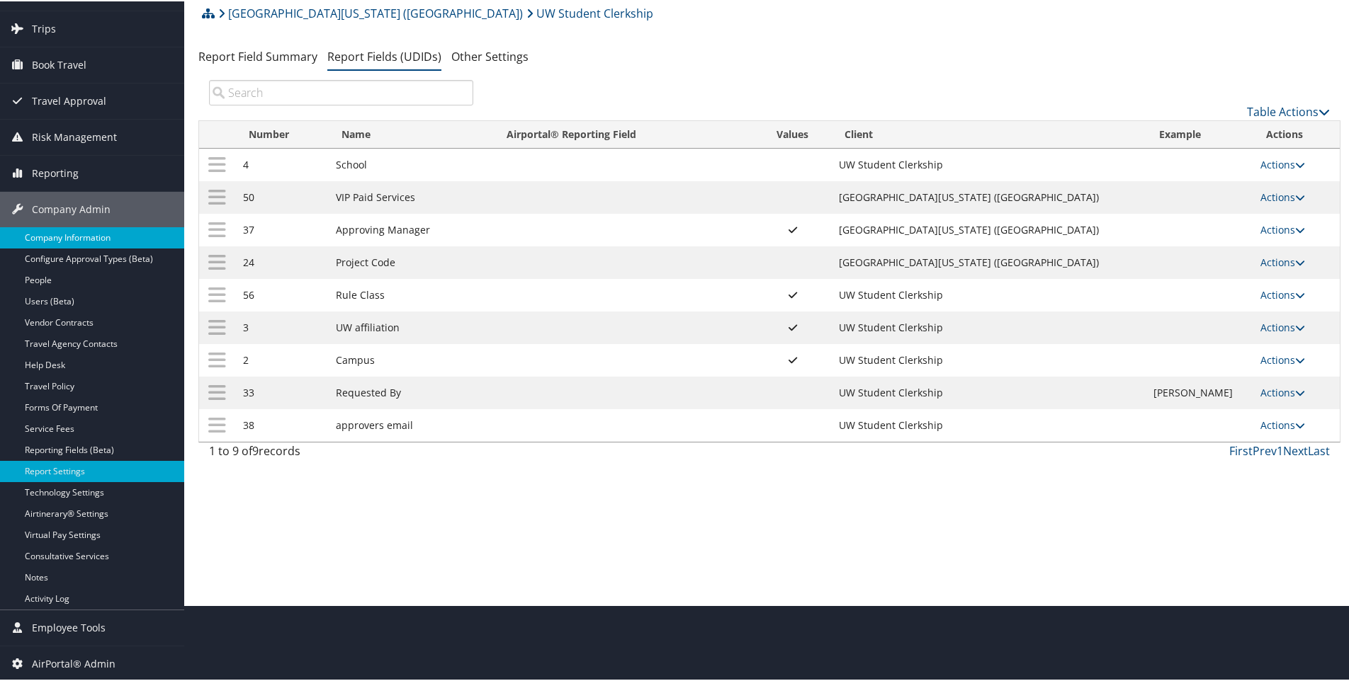
click at [67, 237] on link "Company Information" at bounding box center [92, 236] width 184 height 21
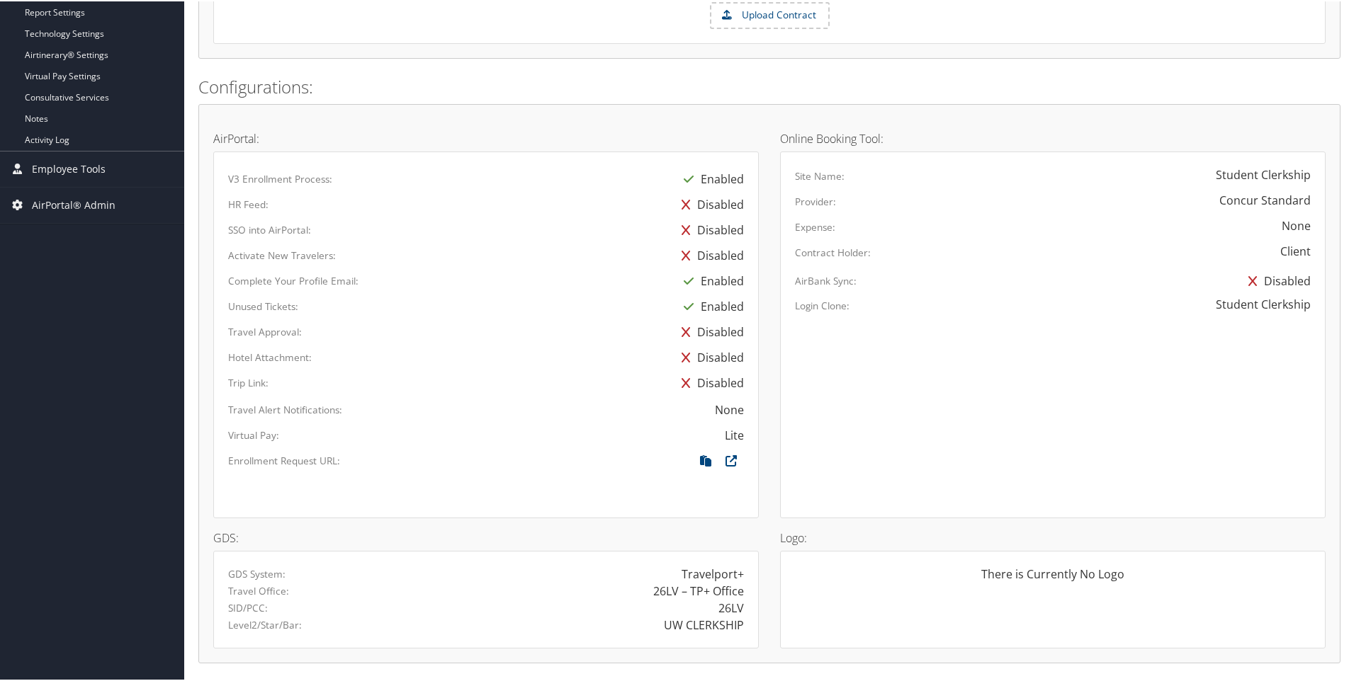
scroll to position [567, 0]
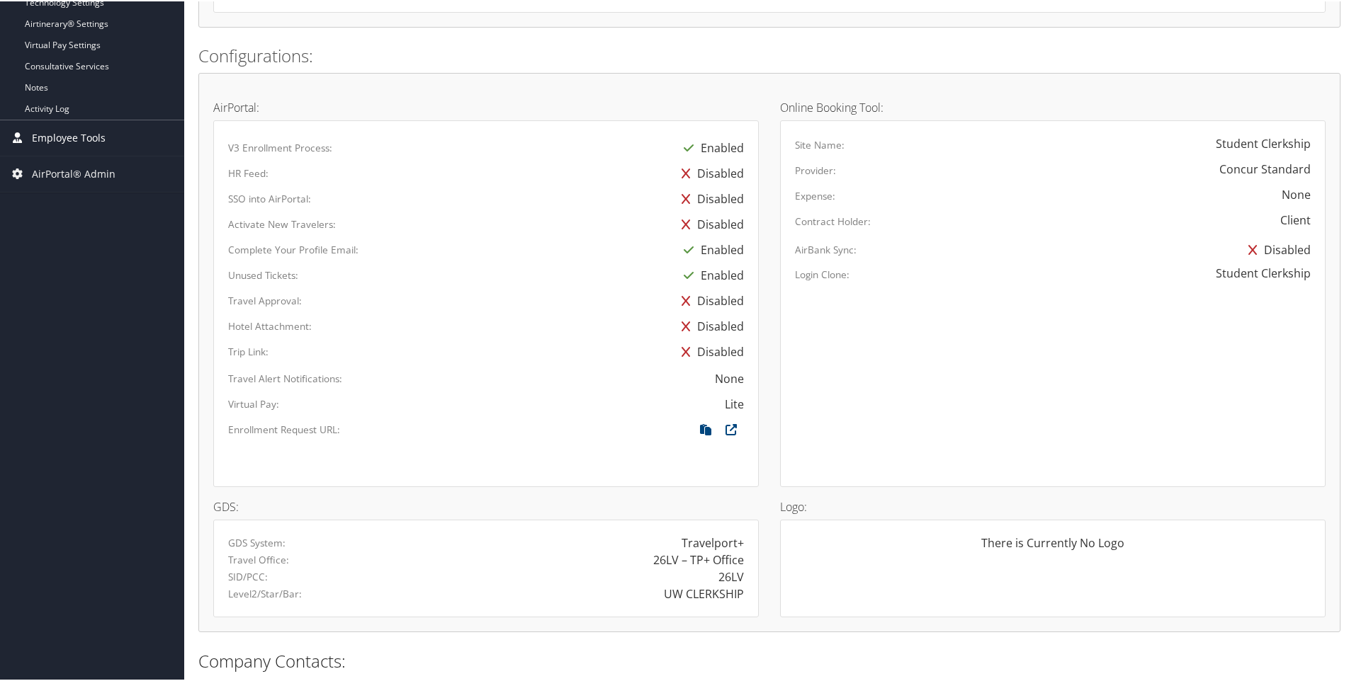
click at [70, 135] on span "Employee Tools" at bounding box center [69, 136] width 74 height 35
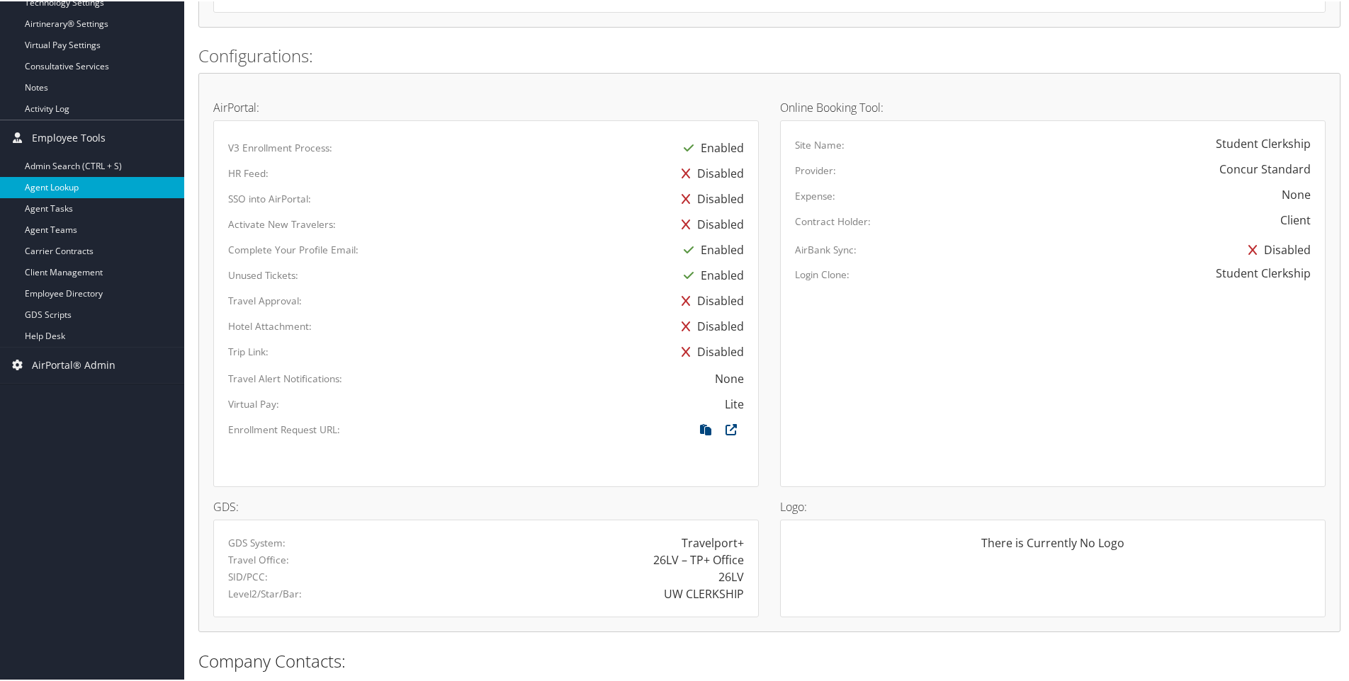
click at [47, 183] on link "Agent Lookup" at bounding box center [92, 186] width 184 height 21
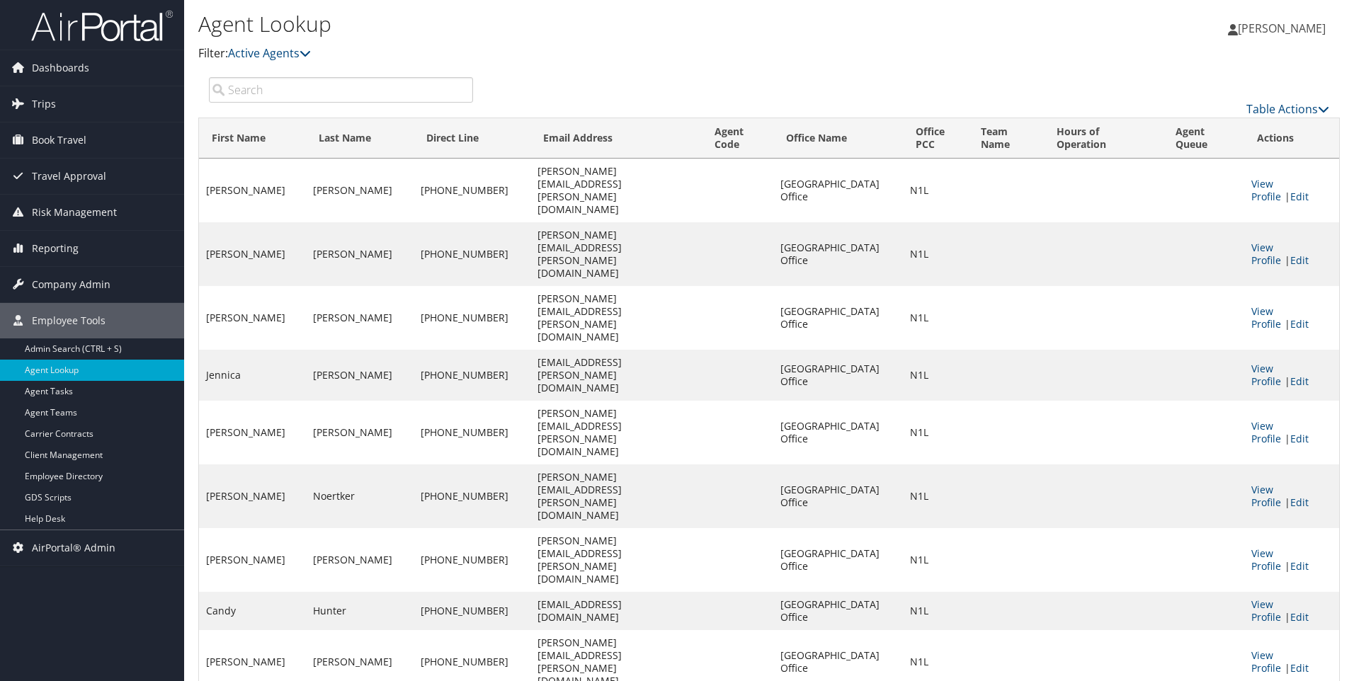
click at [237, 89] on input "search" at bounding box center [341, 90] width 264 height 26
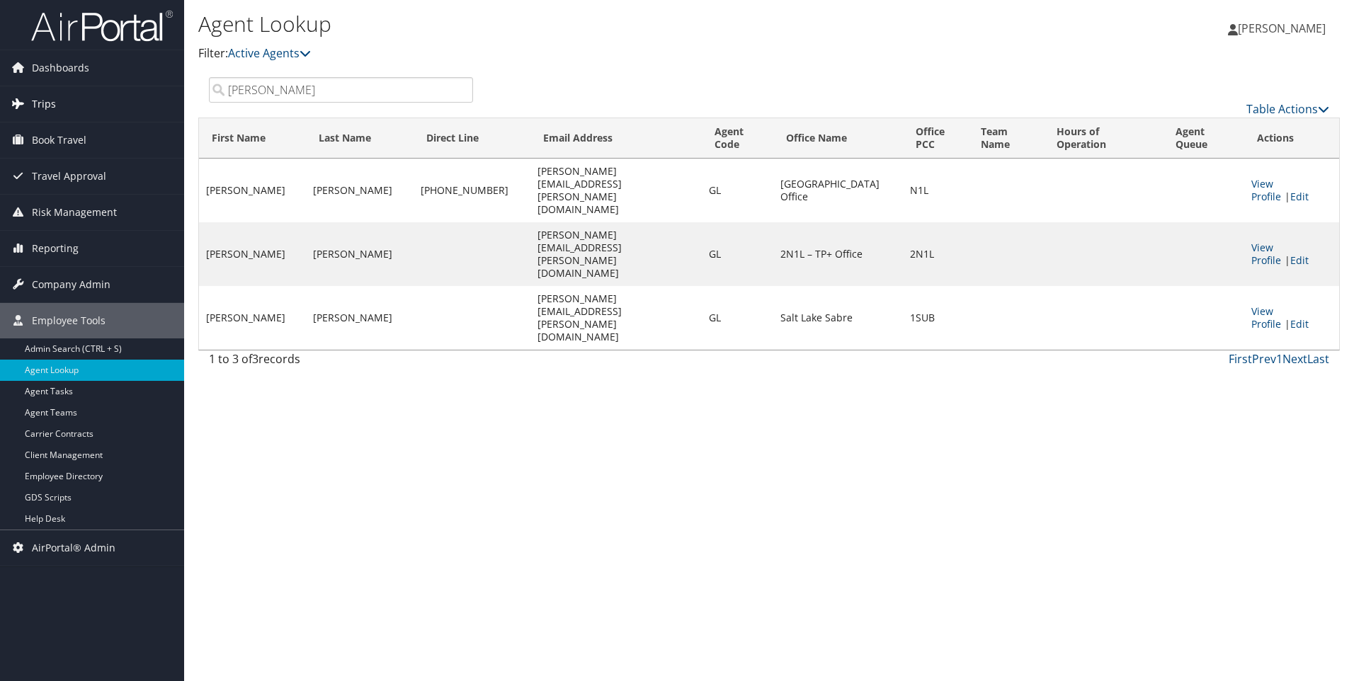
drag, startPoint x: 304, startPoint y: 91, endPoint x: 169, endPoint y: 96, distance: 134.7
click at [169, 96] on div "Dashboards AirPortal 360™ (Manager) AirPortal 360™ (Agent) My Travel Dashboard …" at bounding box center [677, 340] width 1354 height 681
drag, startPoint x: 247, startPoint y: 94, endPoint x: 179, endPoint y: 91, distance: 67.4
click at [179, 91] on div "Dashboards AirPortal 360™ (Manager) AirPortal 360™ (Agent) My Travel Dashboard …" at bounding box center [677, 340] width 1354 height 681
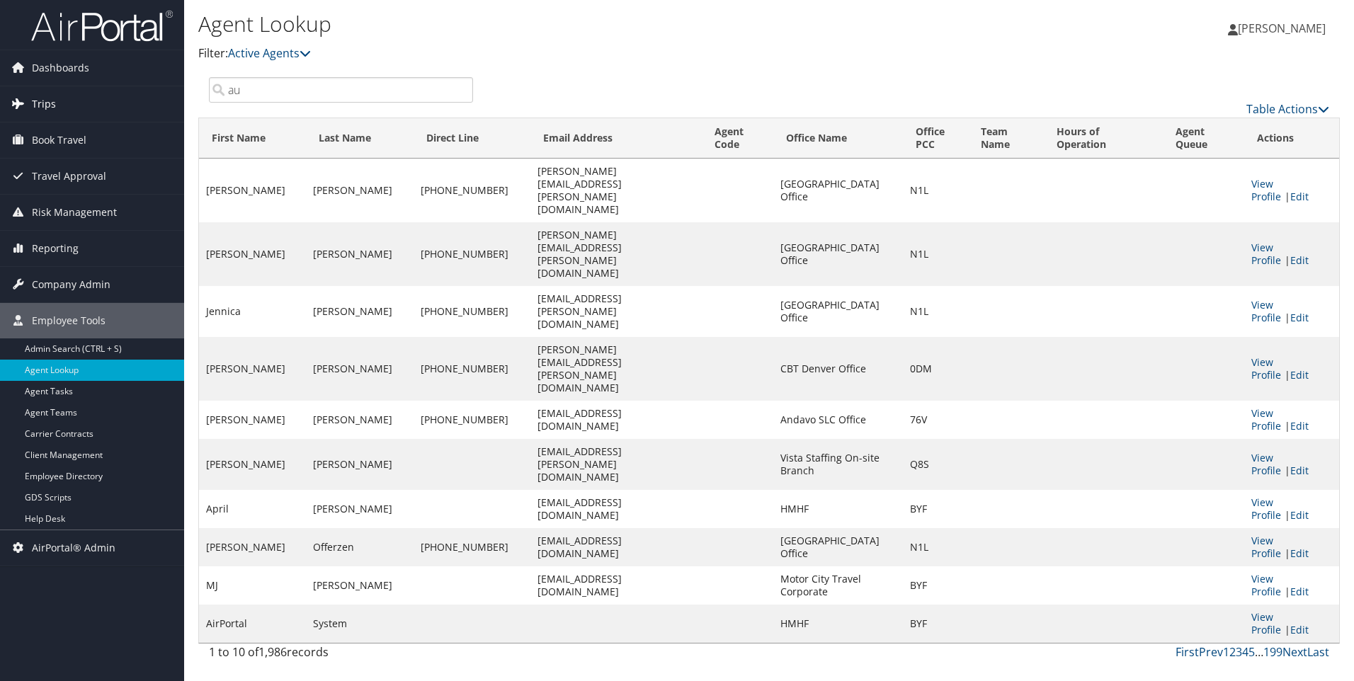
type input "a"
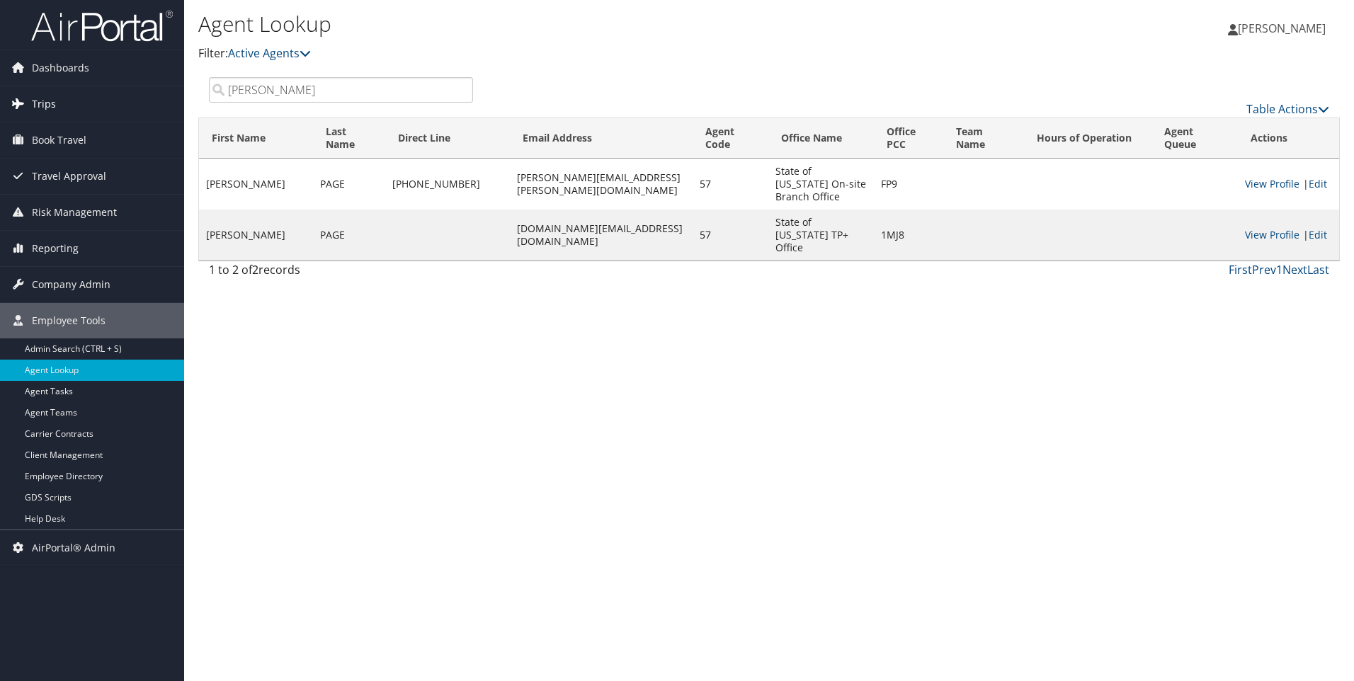
drag, startPoint x: 296, startPoint y: 93, endPoint x: 149, endPoint y: 98, distance: 146.7
click at [145, 98] on div "Dashboards AirPortal 360™ (Manager) AirPortal 360™ (Agent) My Travel Dashboard …" at bounding box center [677, 340] width 1354 height 681
drag, startPoint x: 310, startPoint y: 94, endPoint x: 298, endPoint y: 95, distance: 12.8
drag, startPoint x: 298, startPoint y: 95, endPoint x: 288, endPoint y: 90, distance: 11.1
click at [288, 89] on input "laurie pag" at bounding box center [341, 90] width 264 height 26
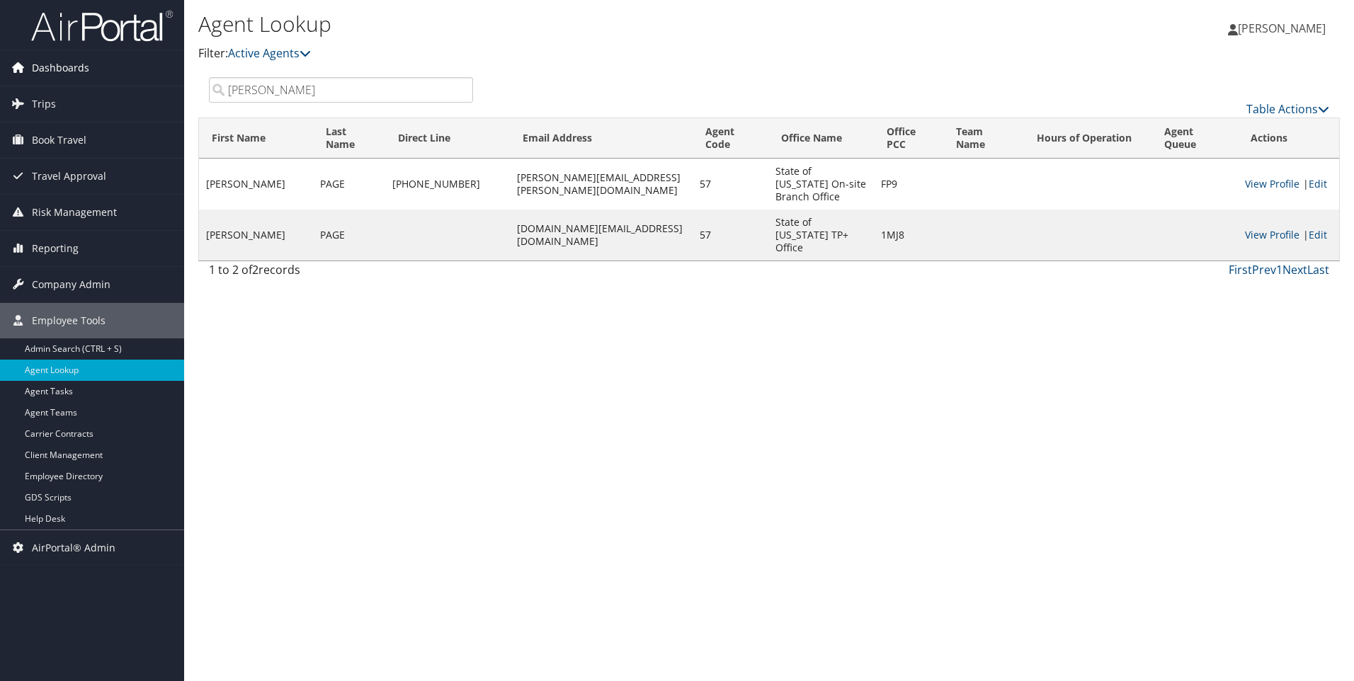
drag, startPoint x: 253, startPoint y: 89, endPoint x: 162, endPoint y: 81, distance: 91.1
click at [164, 84] on div "Dashboards AirPortal 360™ (Manager) AirPortal 360™ (Agent) My Travel Dashboard …" at bounding box center [677, 340] width 1354 height 681
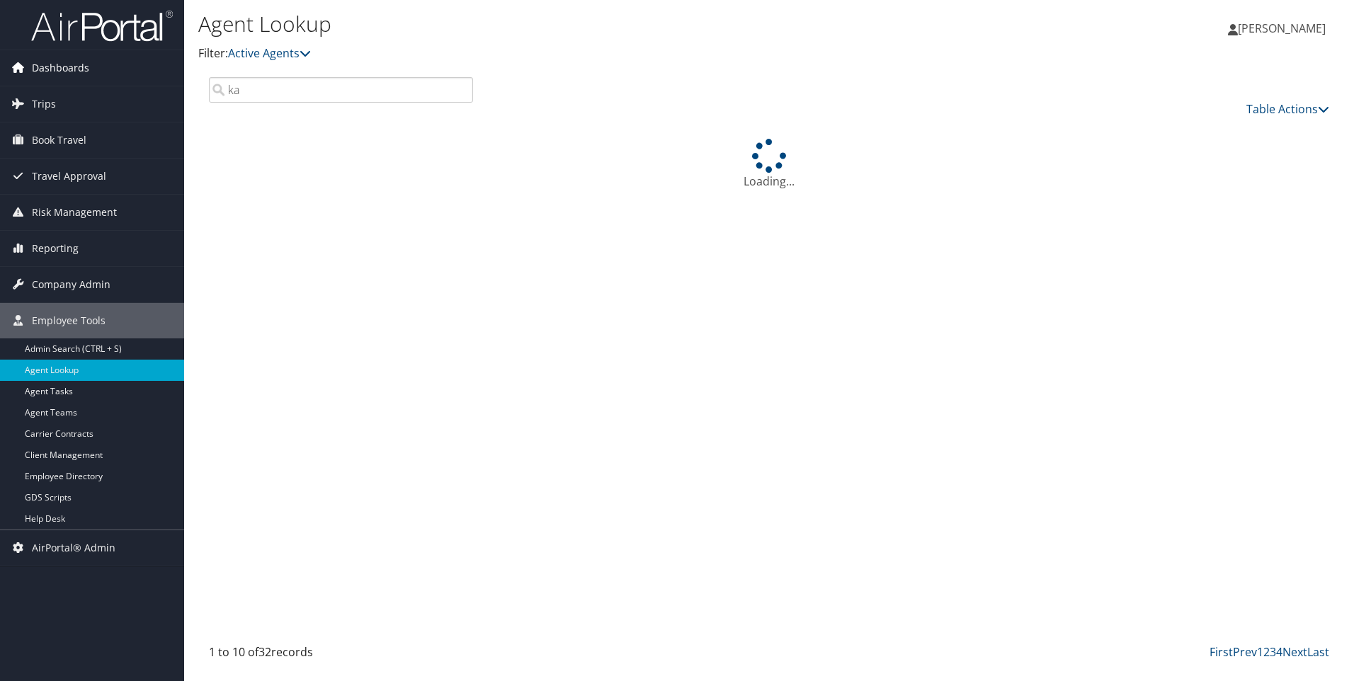
type input "k"
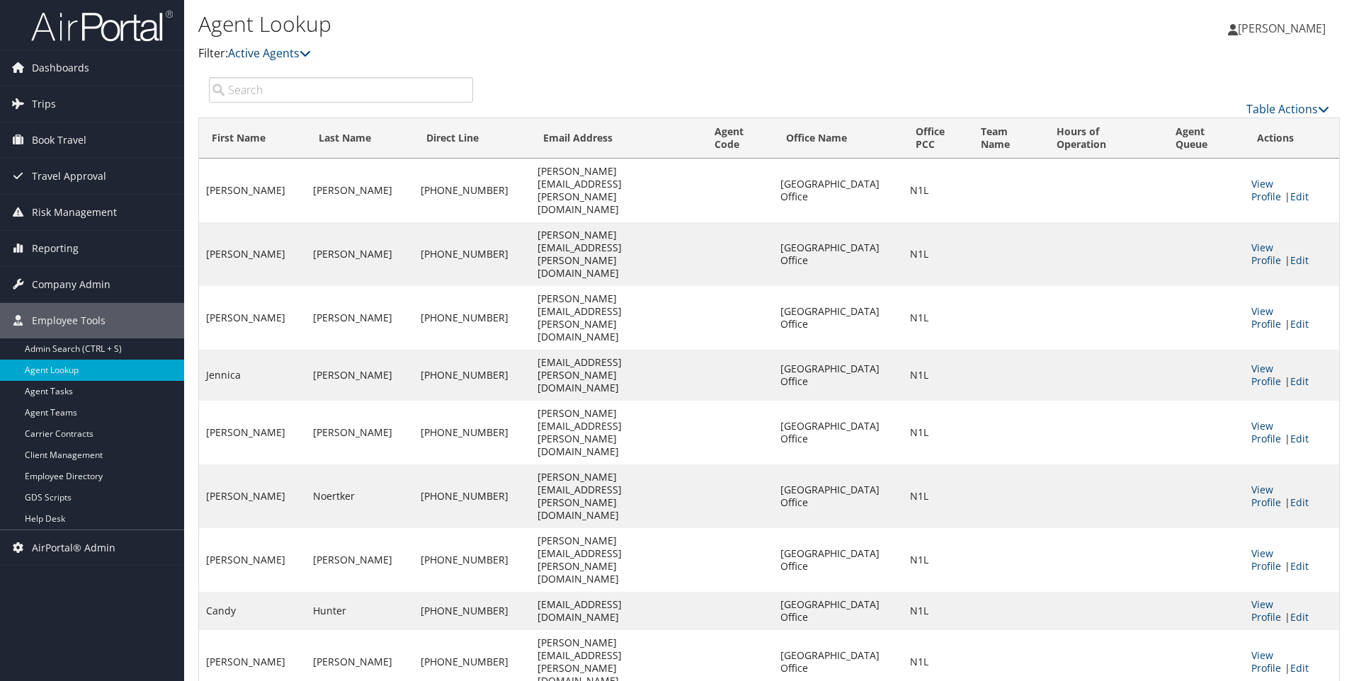
click at [268, 95] on input "search" at bounding box center [341, 90] width 264 height 26
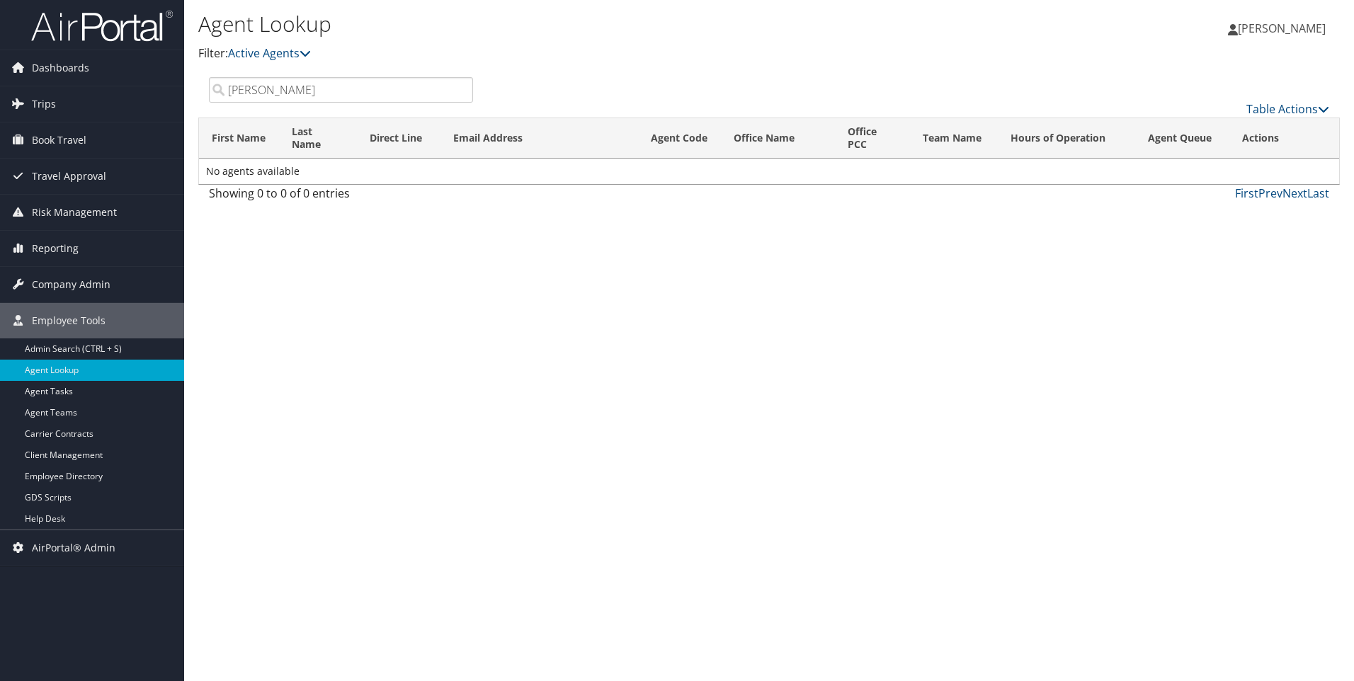
drag, startPoint x: 293, startPoint y: 86, endPoint x: 165, endPoint y: 86, distance: 127.5
click at [165, 86] on div "Dashboards AirPortal 360™ (Manager) AirPortal 360™ (Agent) My Travel Dashboard …" at bounding box center [677, 340] width 1354 height 681
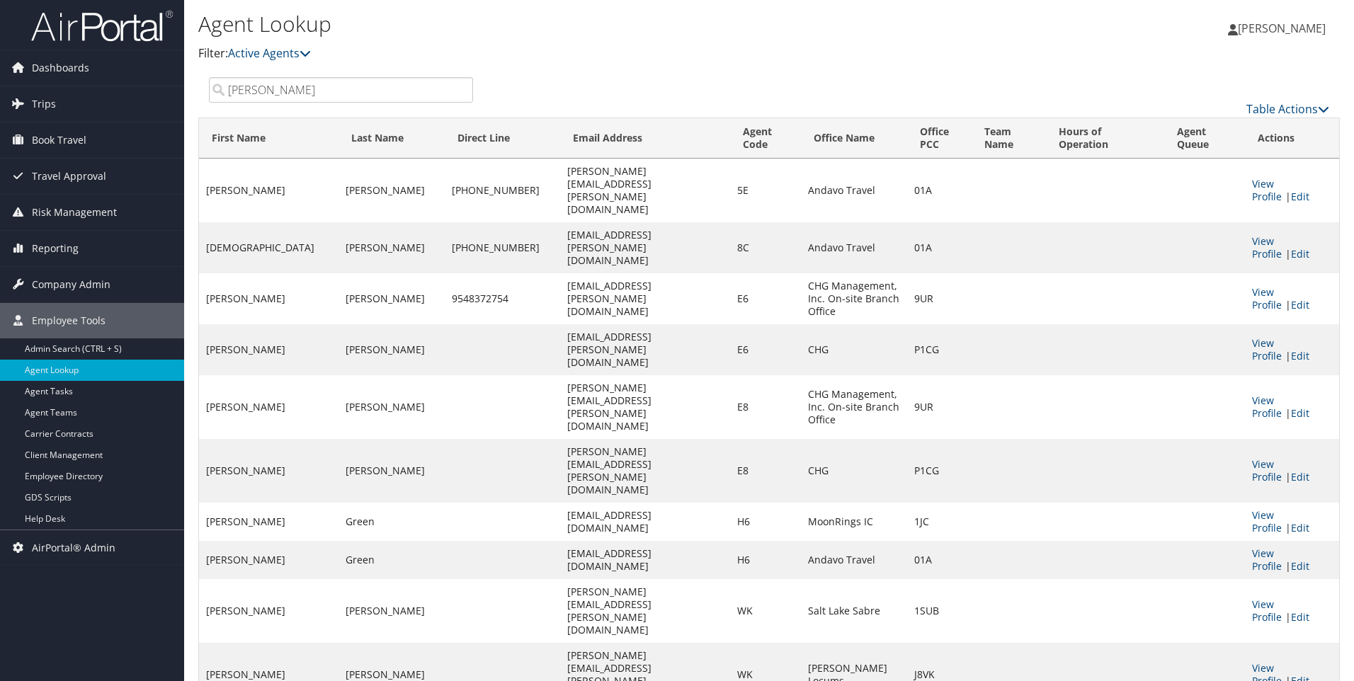
drag, startPoint x: 262, startPoint y: 87, endPoint x: 193, endPoint y: 98, distance: 70.2
click at [193, 98] on div "Agent Lookup Filter: Active Agents Deactivated Agents All Agents Becky Frasier …" at bounding box center [769, 366] width 1170 height 732
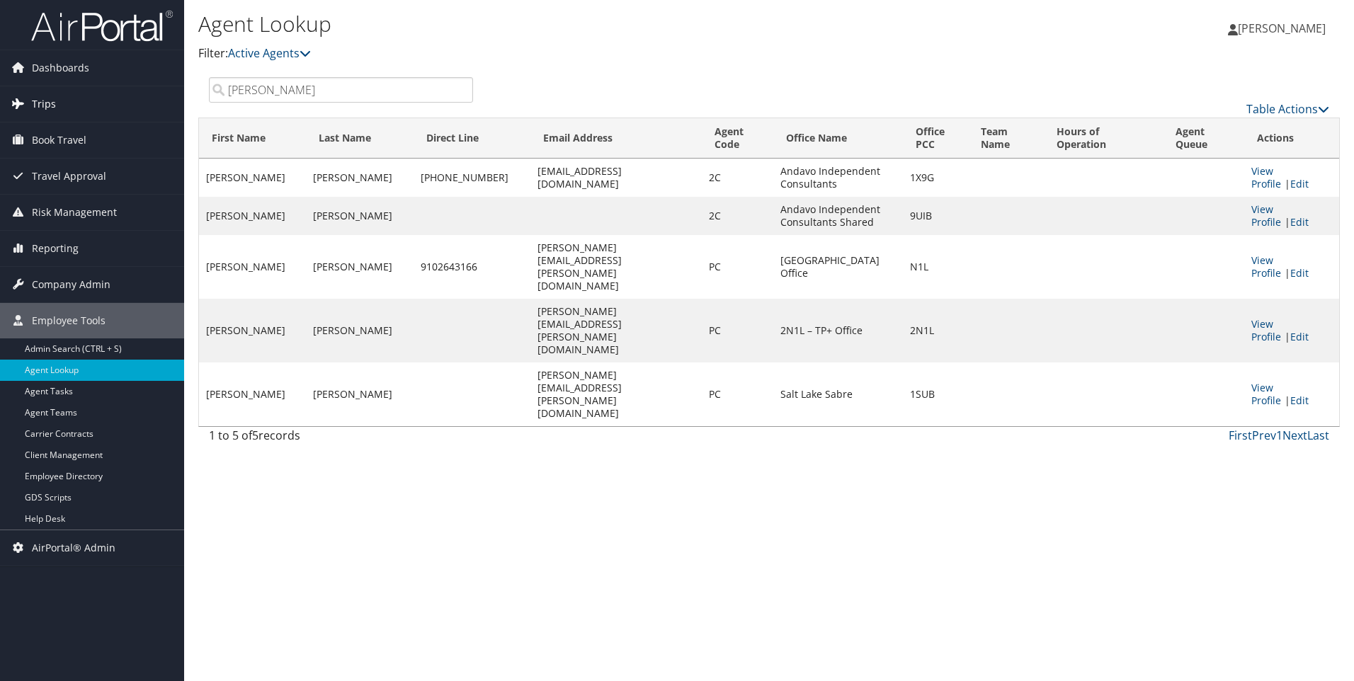
drag, startPoint x: 268, startPoint y: 92, endPoint x: 175, endPoint y: 91, distance: 92.8
click at [175, 91] on div "Dashboards AirPortal 360™ (Manager) AirPortal 360™ (Agent) My Travel Dashboard …" at bounding box center [677, 340] width 1354 height 681
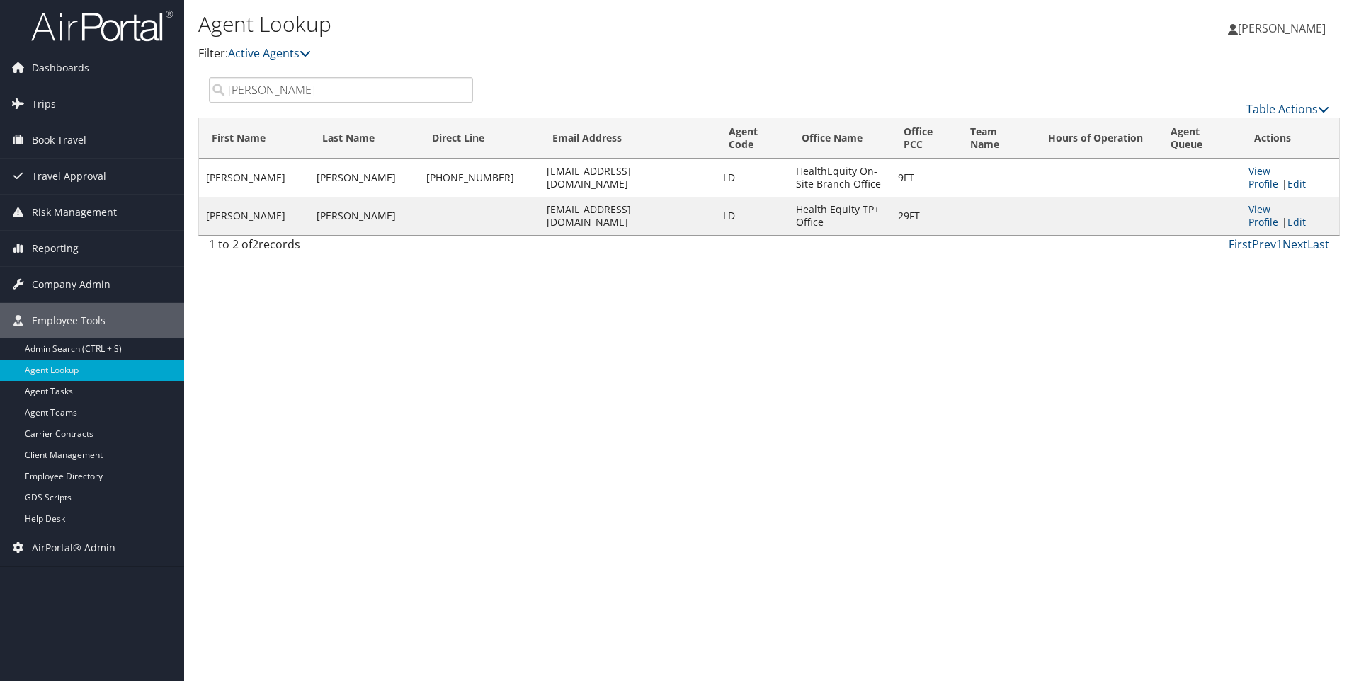
type input "laura fontain"
click at [55, 288] on span "Company Admin" at bounding box center [71, 284] width 79 height 35
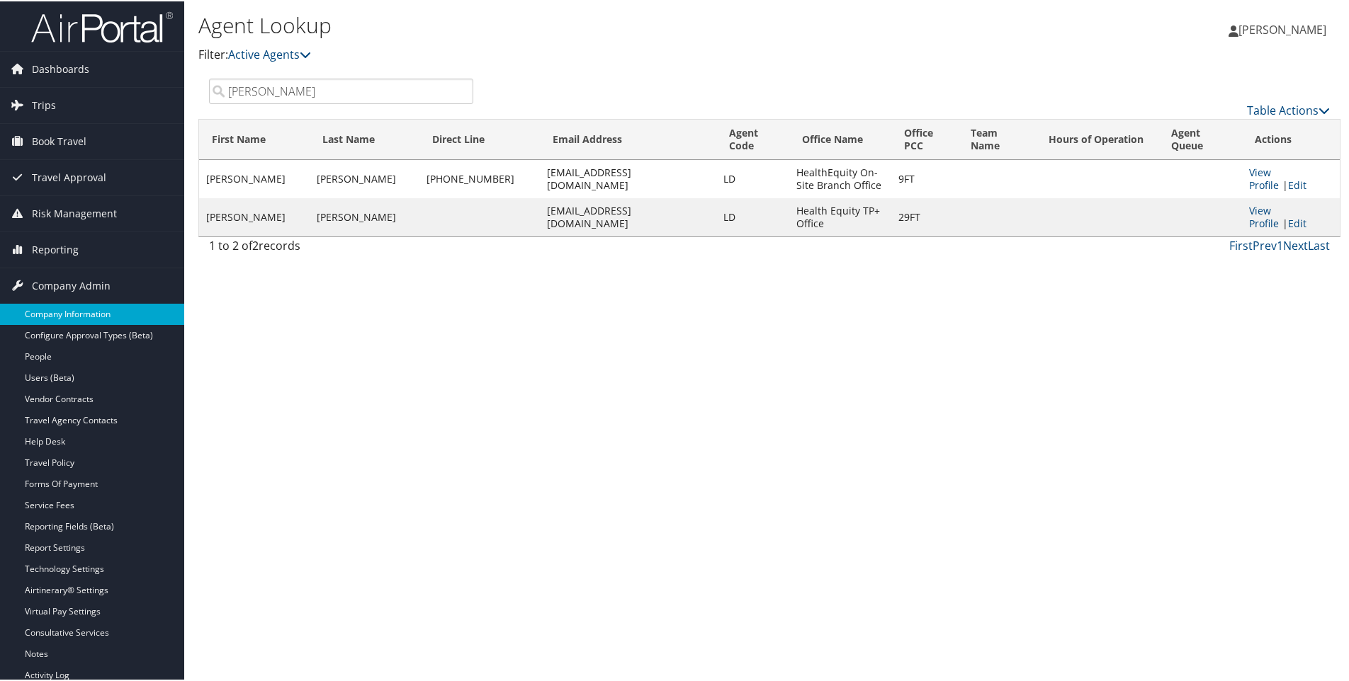
click at [64, 311] on link "Company Information" at bounding box center [92, 312] width 184 height 21
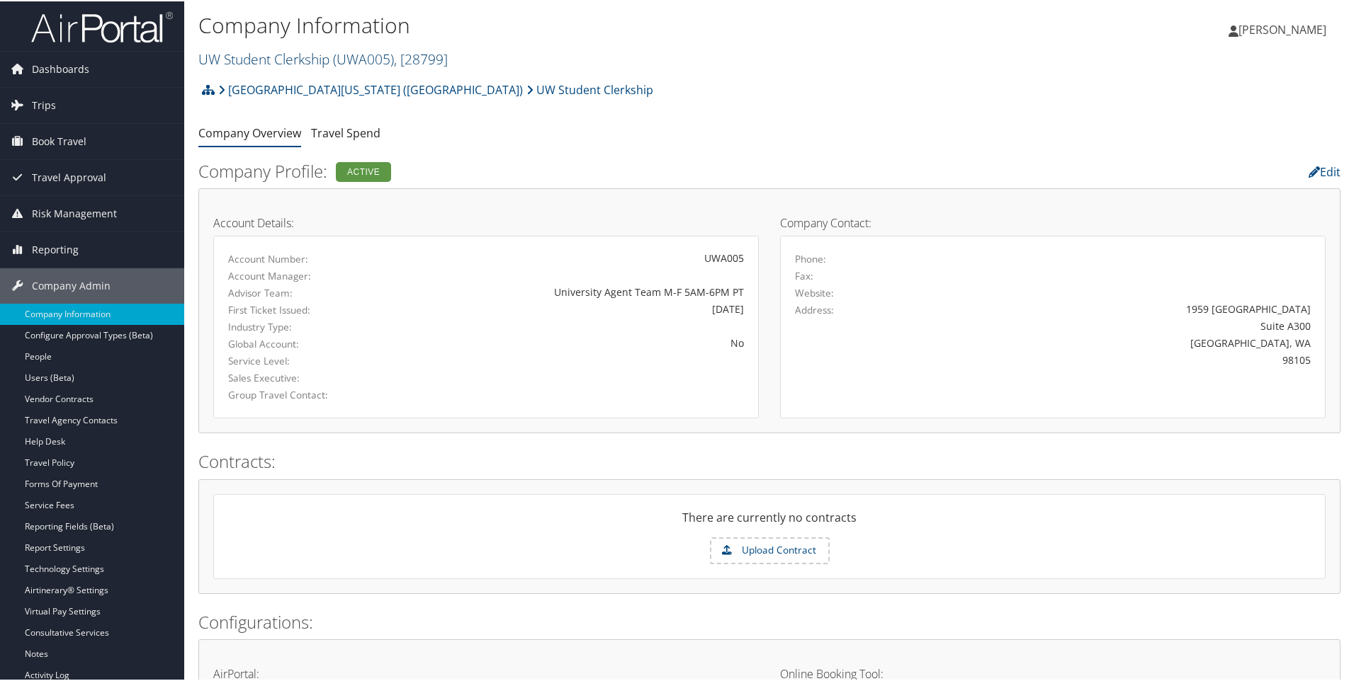
click at [258, 52] on link "UW Student Clerkship ( UWA005 ) , [ 28799 ]" at bounding box center [322, 57] width 249 height 19
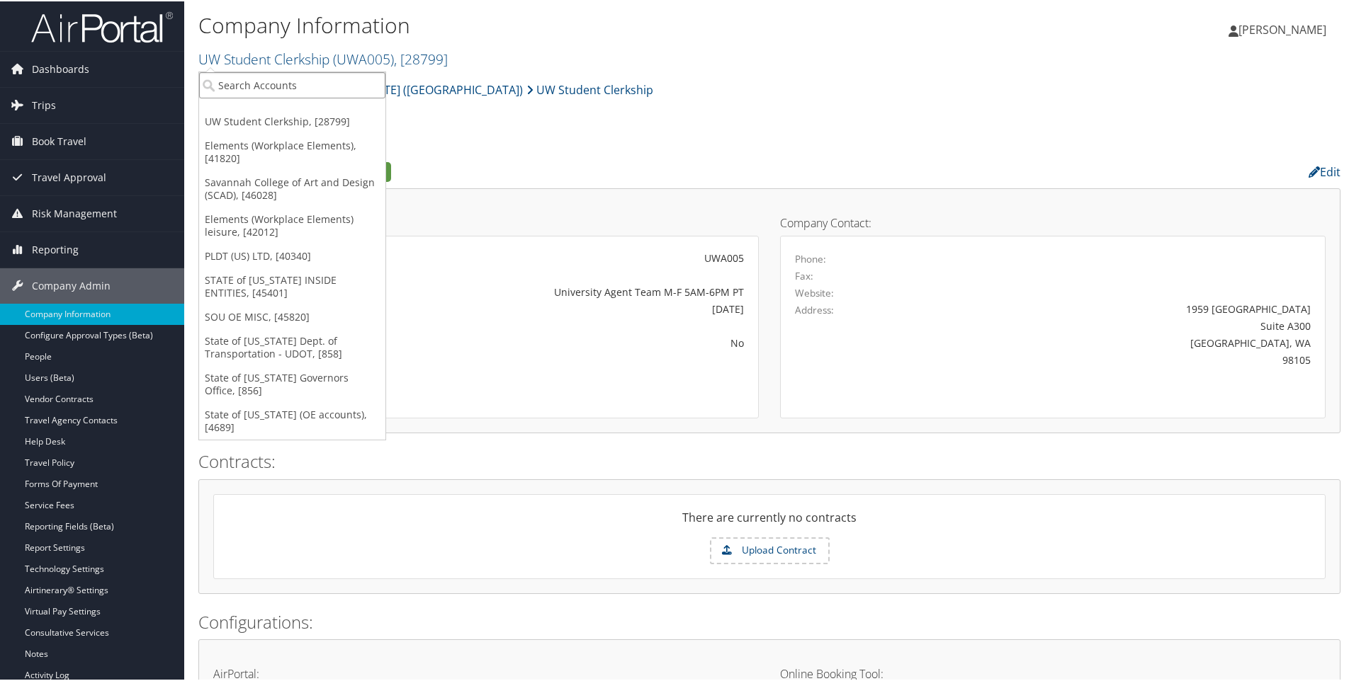
click at [252, 79] on input "search" at bounding box center [292, 84] width 186 height 26
type input "usu space dynamics"
drag, startPoint x: 334, startPoint y: 84, endPoint x: 185, endPoint y: 93, distance: 149.0
click at [185, 93] on div "Company Information UW Student Clerkship ( UWA005 ) , [ 28799 ] UW Student Cler…" at bounding box center [769, 674] width 1170 height 1349
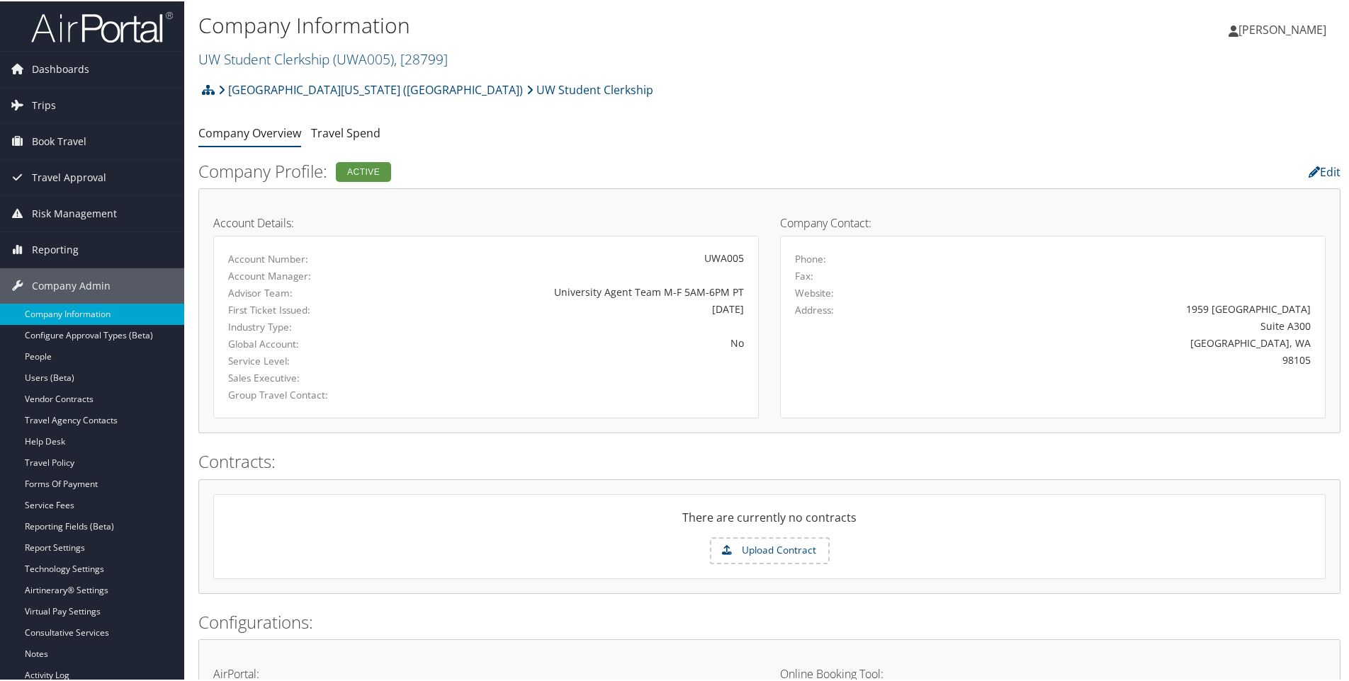
click at [390, 616] on h2 "Configurations:" at bounding box center [769, 621] width 1142 height 24
click at [241, 61] on link "UW Student Clerkship ( UWA005 ) , [ 28799 ]" at bounding box center [322, 57] width 249 height 19
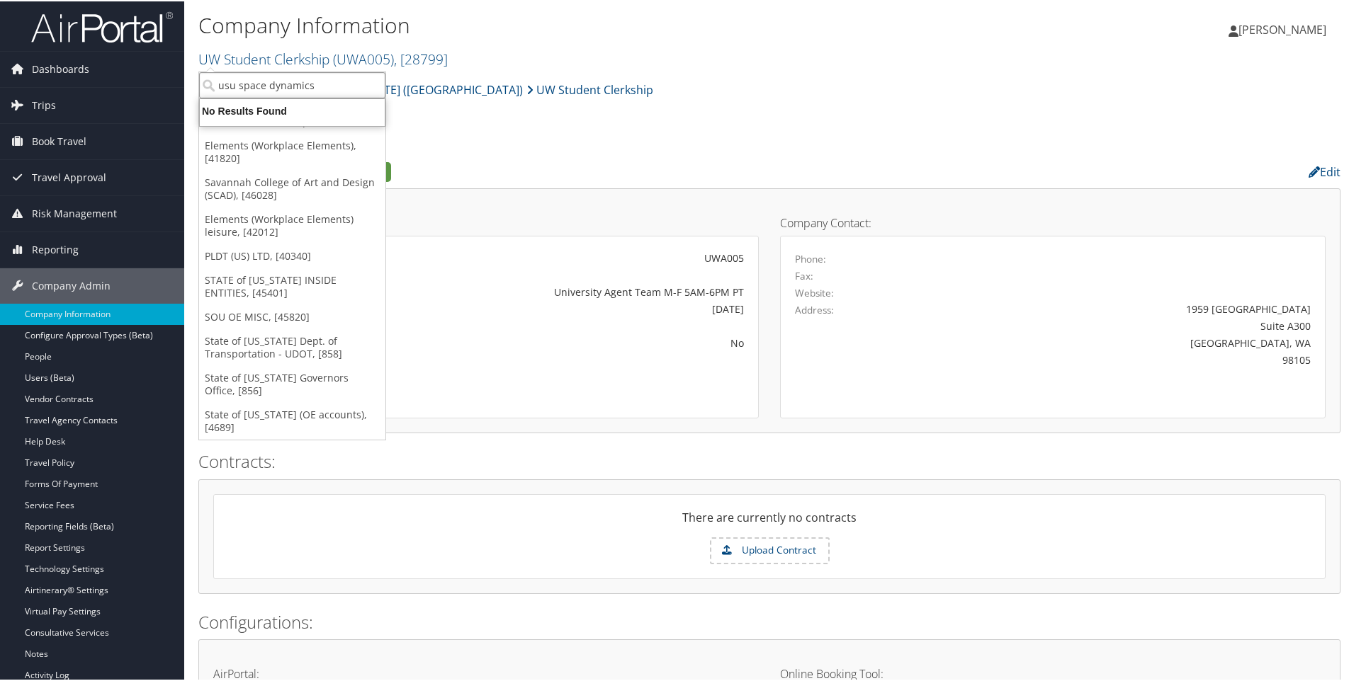
click at [245, 84] on input "usu space dynamics" at bounding box center [292, 84] width 186 height 26
type input "unity"
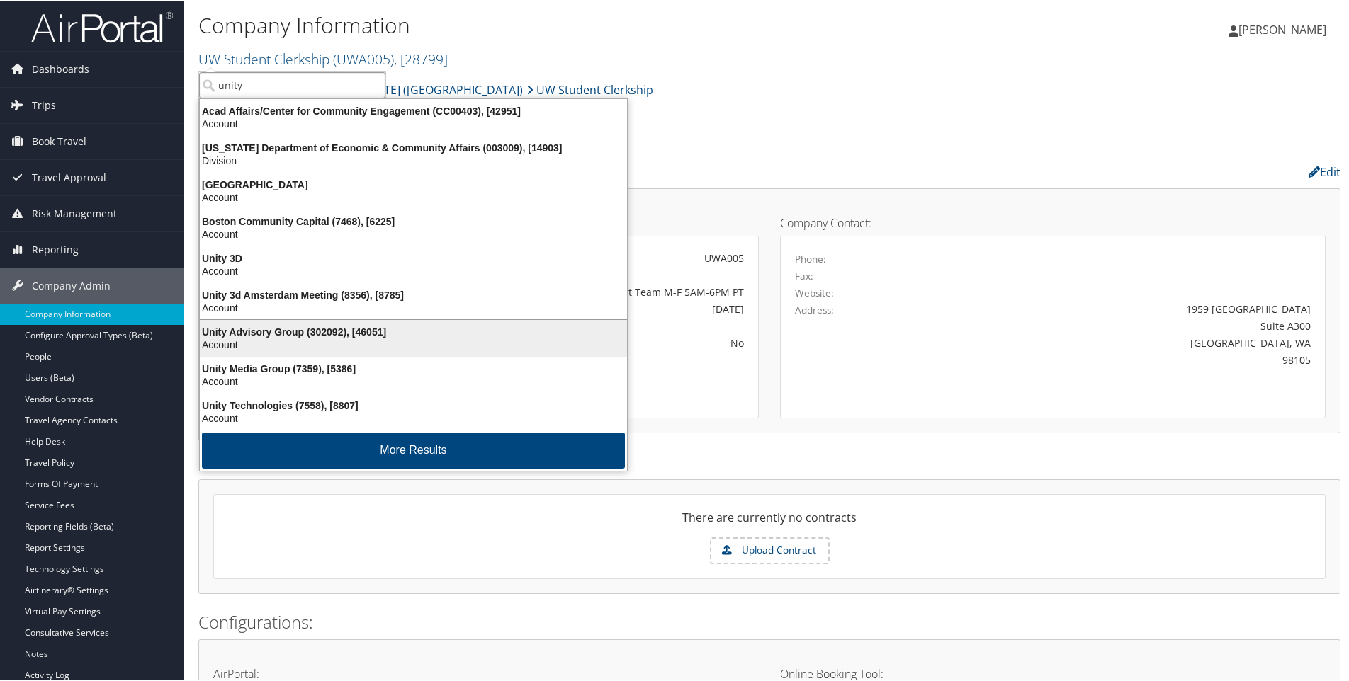
click at [306, 334] on div "Unity Advisory Group (302092), [46051]" at bounding box center [413, 330] width 444 height 13
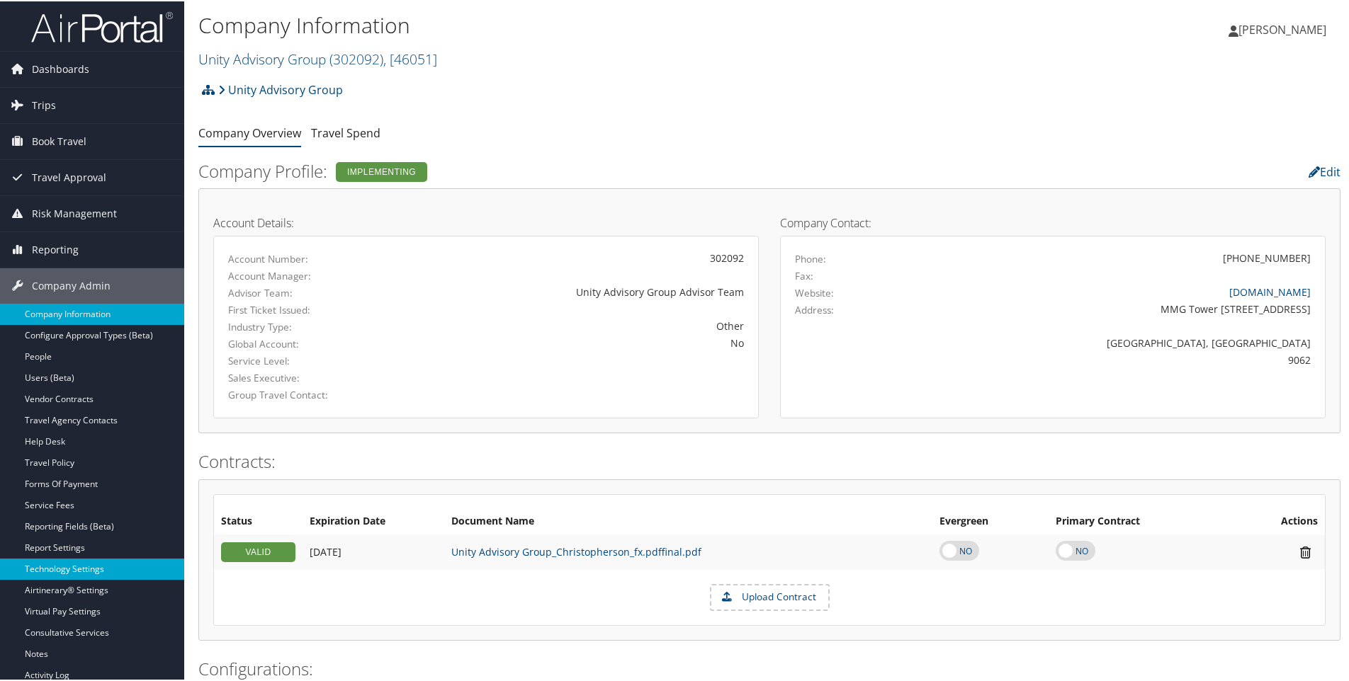
click at [61, 572] on link "Technology Settings" at bounding box center [92, 568] width 184 height 21
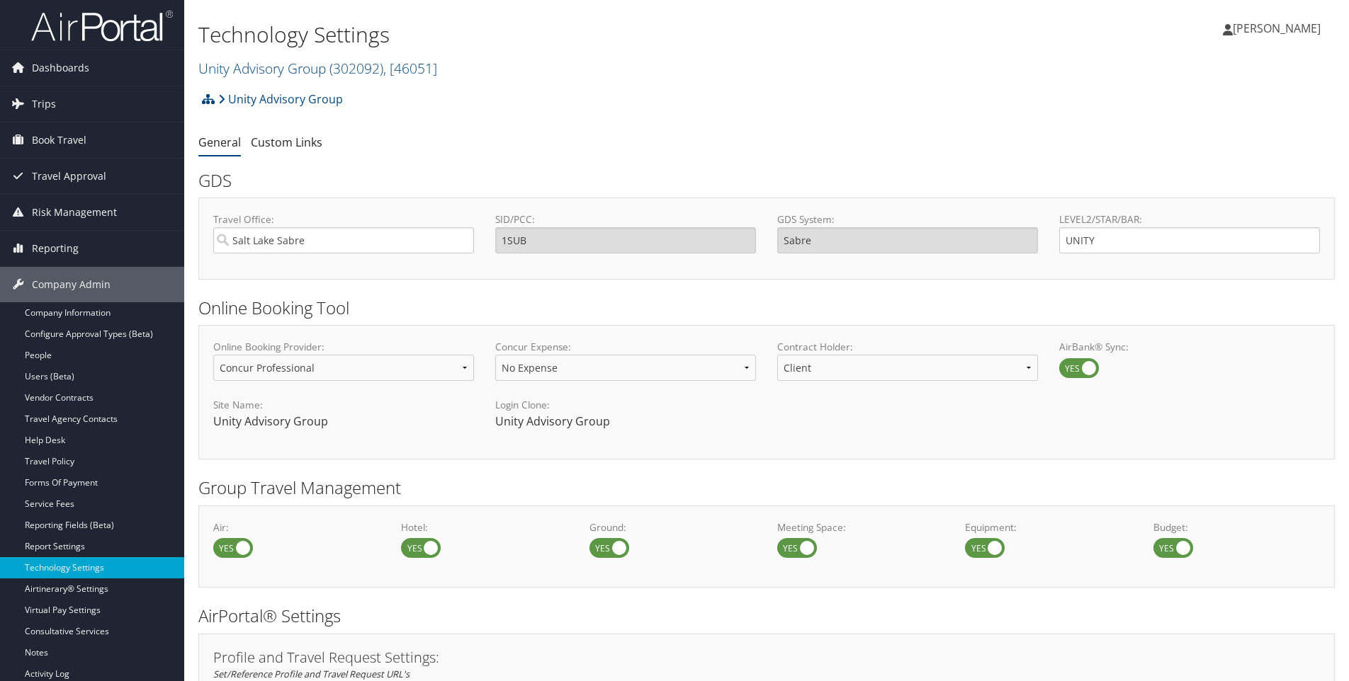
select select "4"
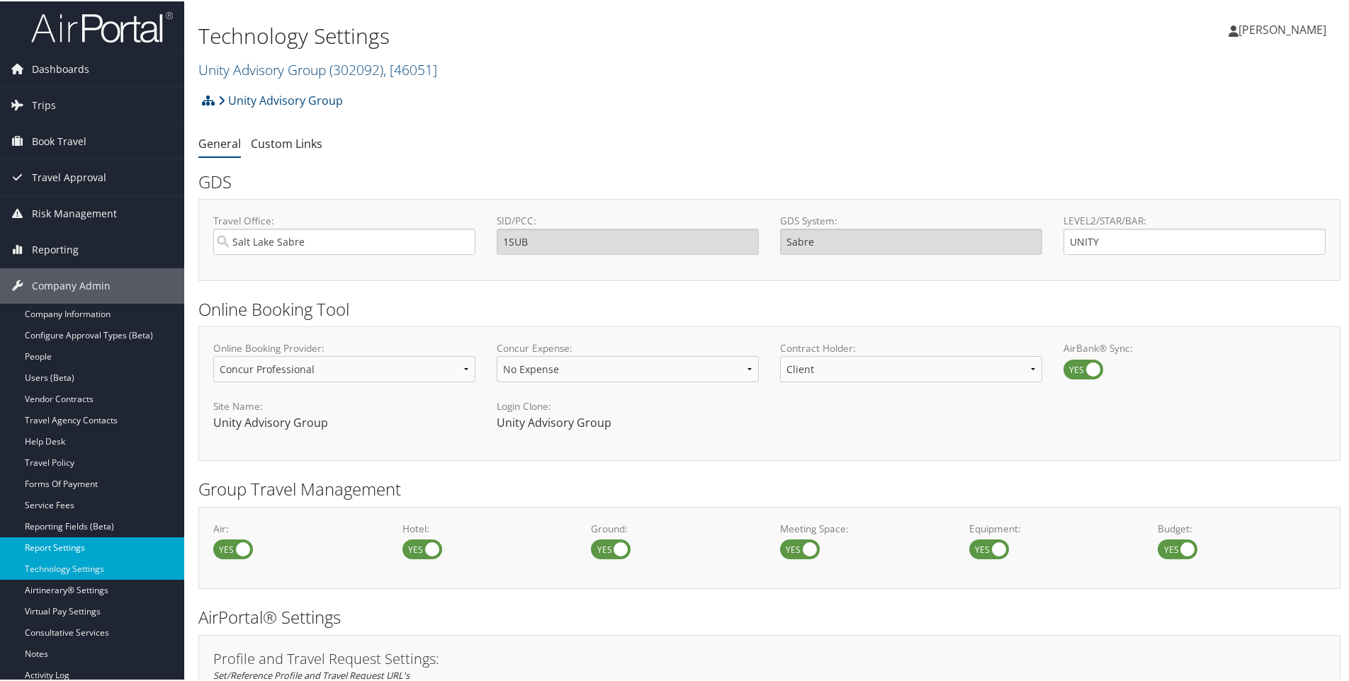
click at [70, 548] on link "Report Settings" at bounding box center [92, 546] width 184 height 21
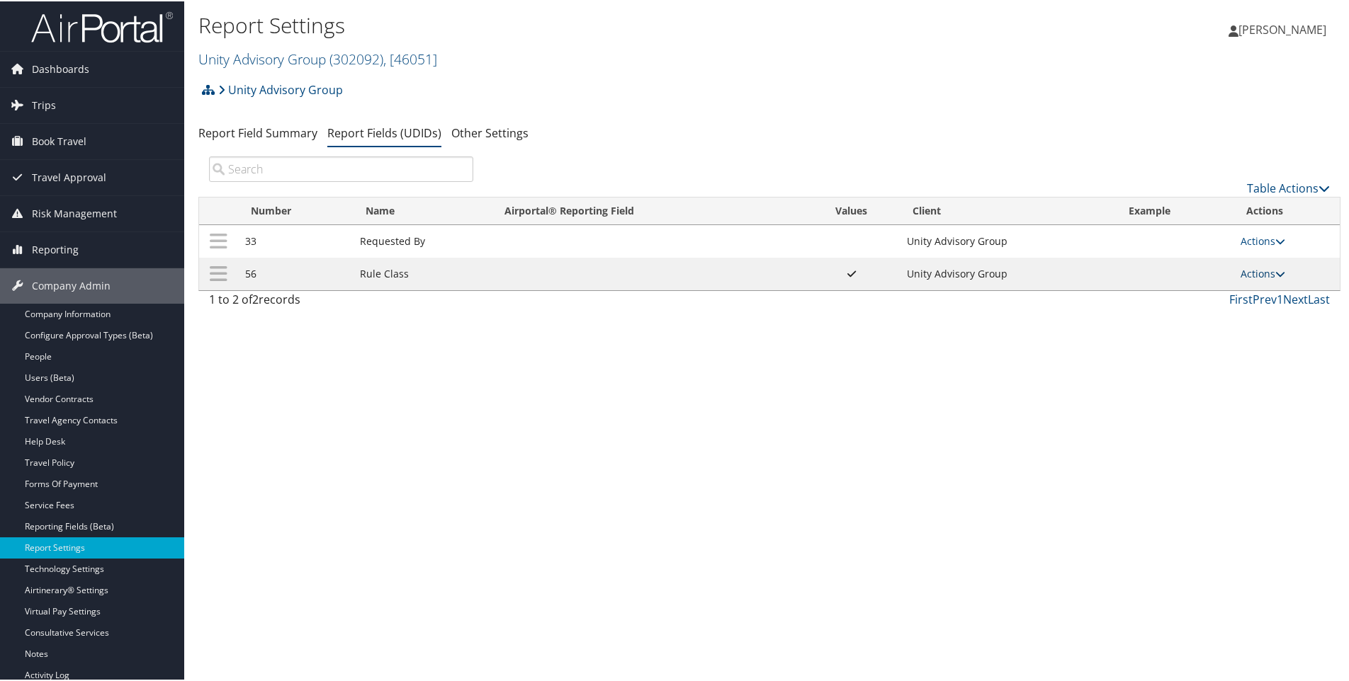
click at [1249, 271] on link "Actions" at bounding box center [1262, 272] width 45 height 13
click at [1175, 293] on link "Update Report Field Values" at bounding box center [1202, 294] width 153 height 24
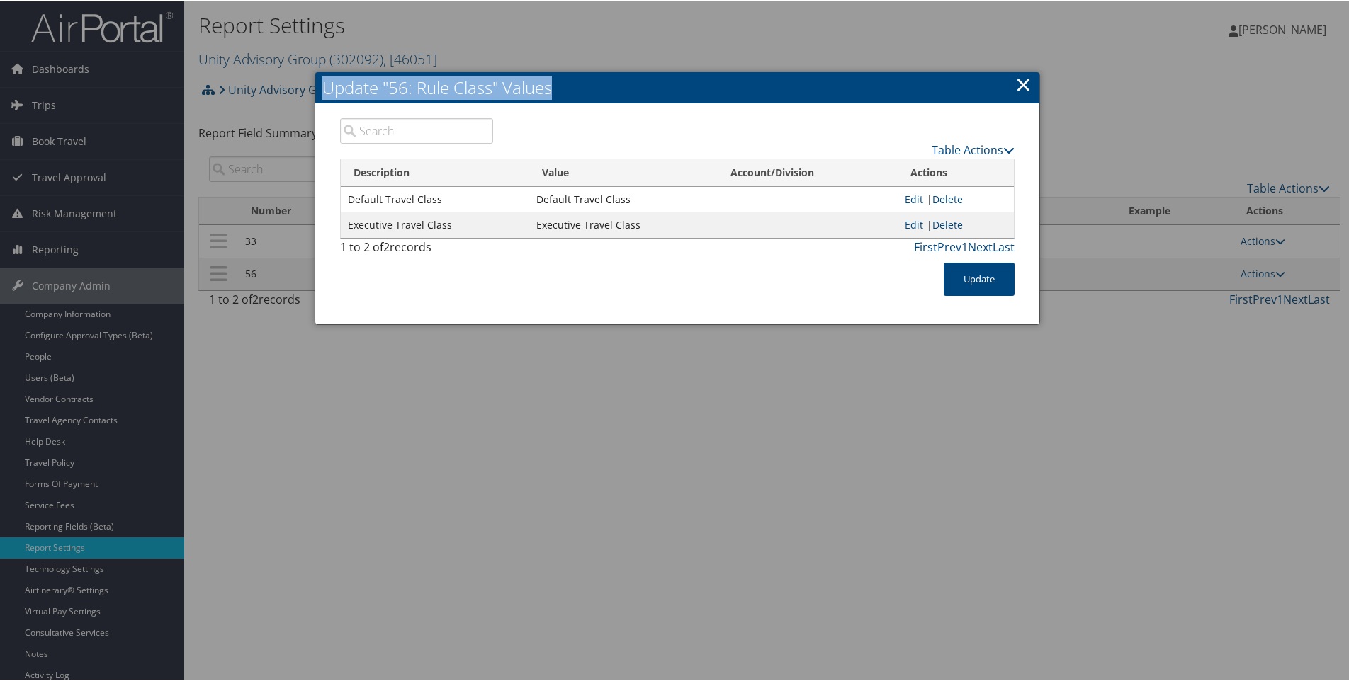
drag, startPoint x: 854, startPoint y: 81, endPoint x: 830, endPoint y: 339, distance: 259.0
click at [830, 339] on body "Menu Dashboards ► AirPortal 360™ (Manager) AirPortal 360™ (Agent) My Travel Das…" at bounding box center [677, 340] width 1354 height 681
click at [1024, 78] on link "×" at bounding box center [1023, 83] width 16 height 28
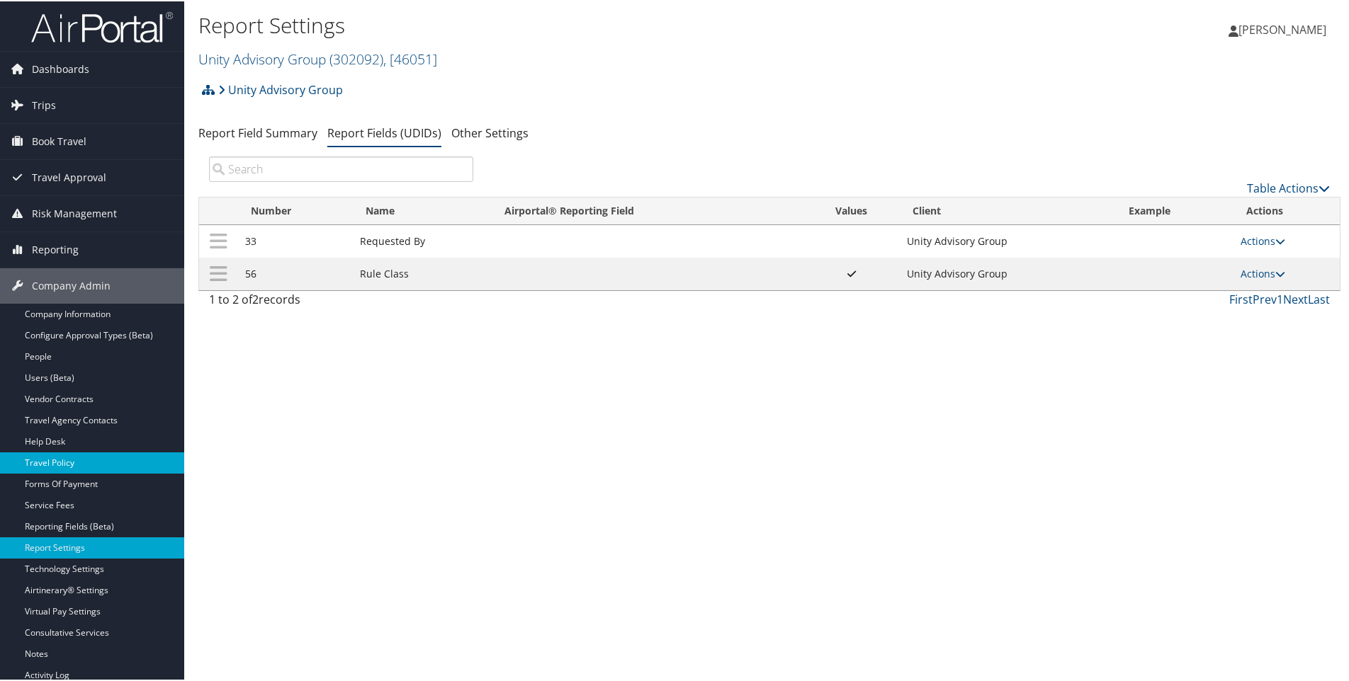
click at [57, 460] on link "Travel Policy" at bounding box center [92, 461] width 184 height 21
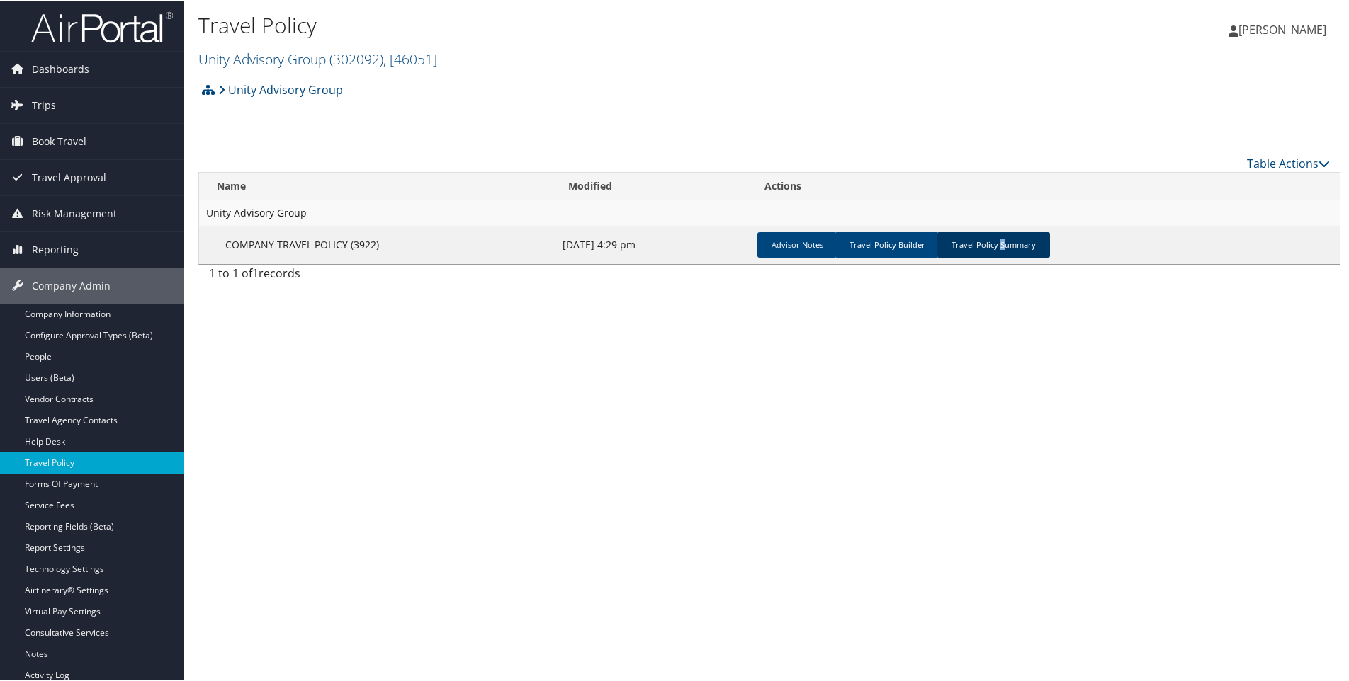
click at [994, 246] on link "Travel Policy Summary" at bounding box center [993, 244] width 113 height 26
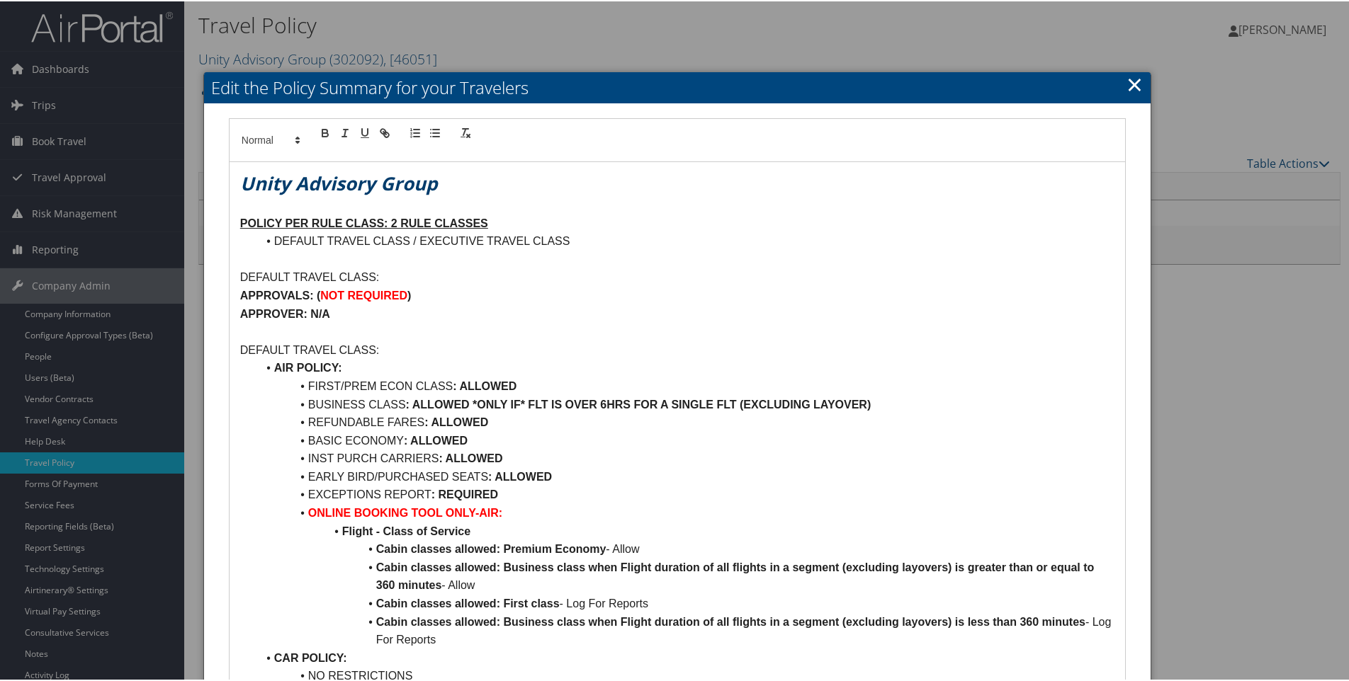
click at [1135, 86] on link "×" at bounding box center [1134, 83] width 16 height 28
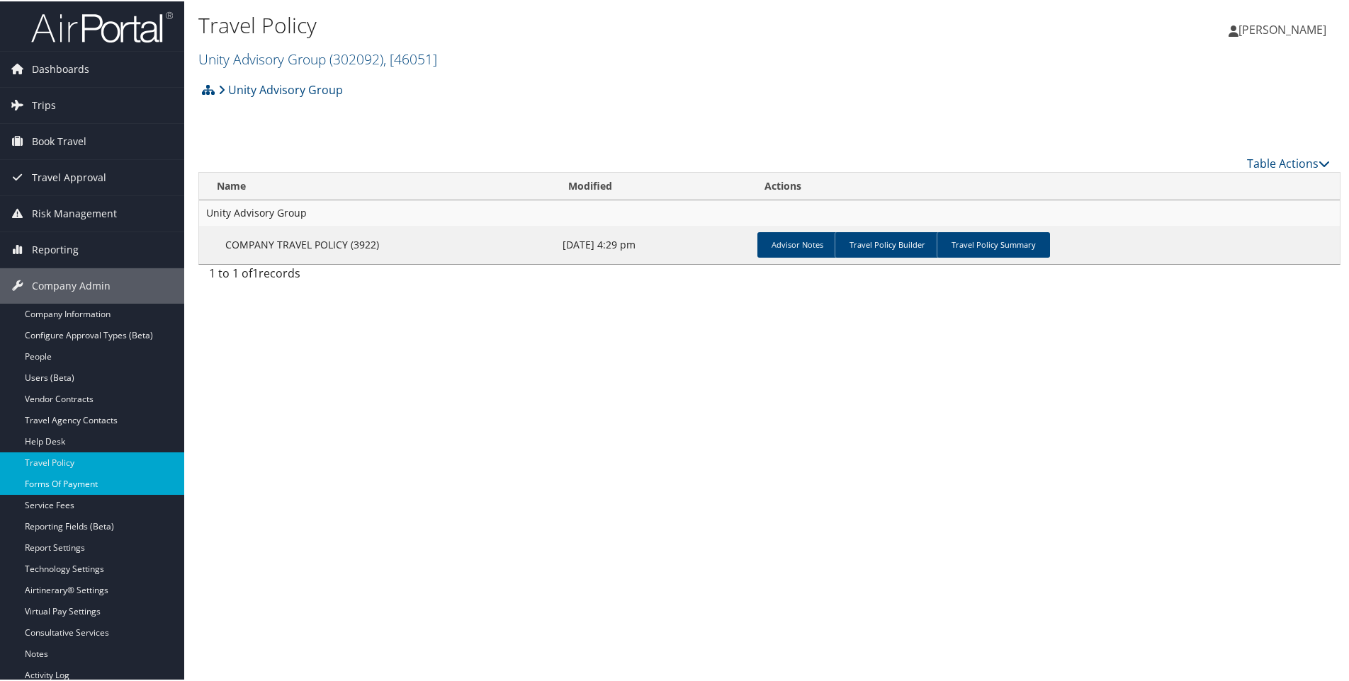
click at [54, 482] on link "Forms Of Payment" at bounding box center [92, 483] width 184 height 21
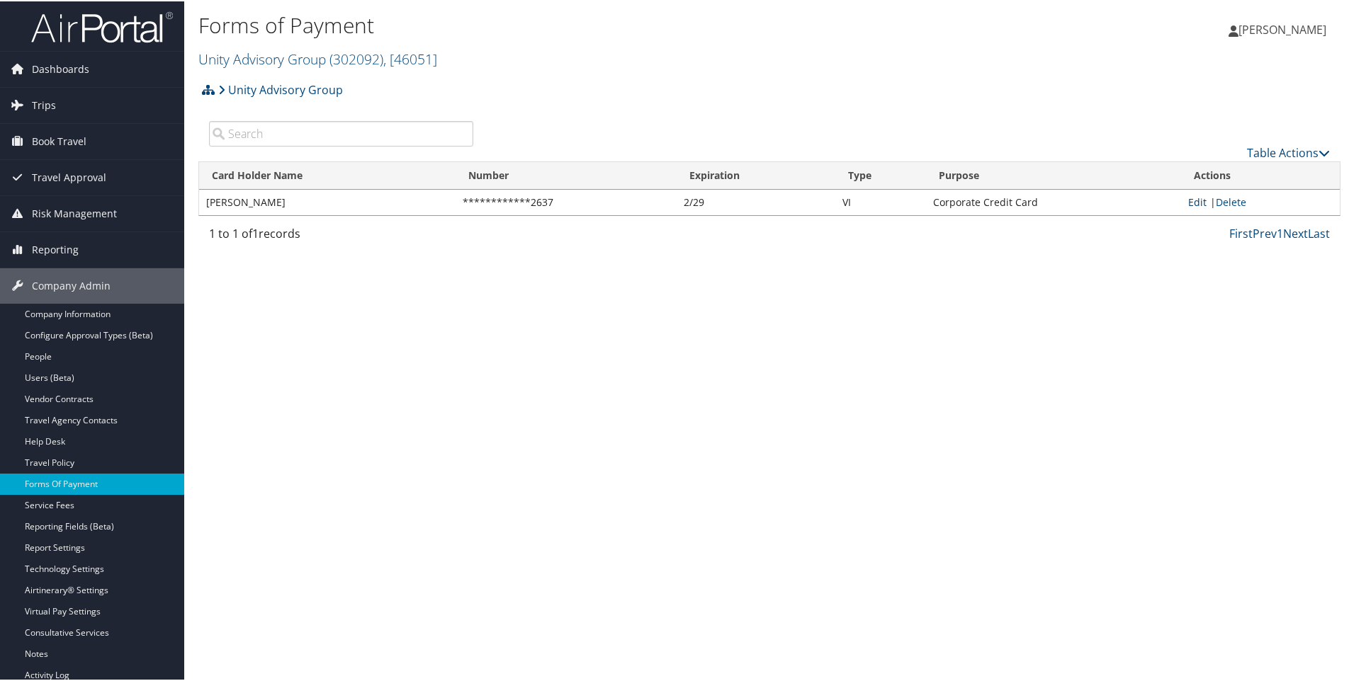
click at [1191, 201] on link "Edit" at bounding box center [1197, 200] width 18 height 13
select select "2"
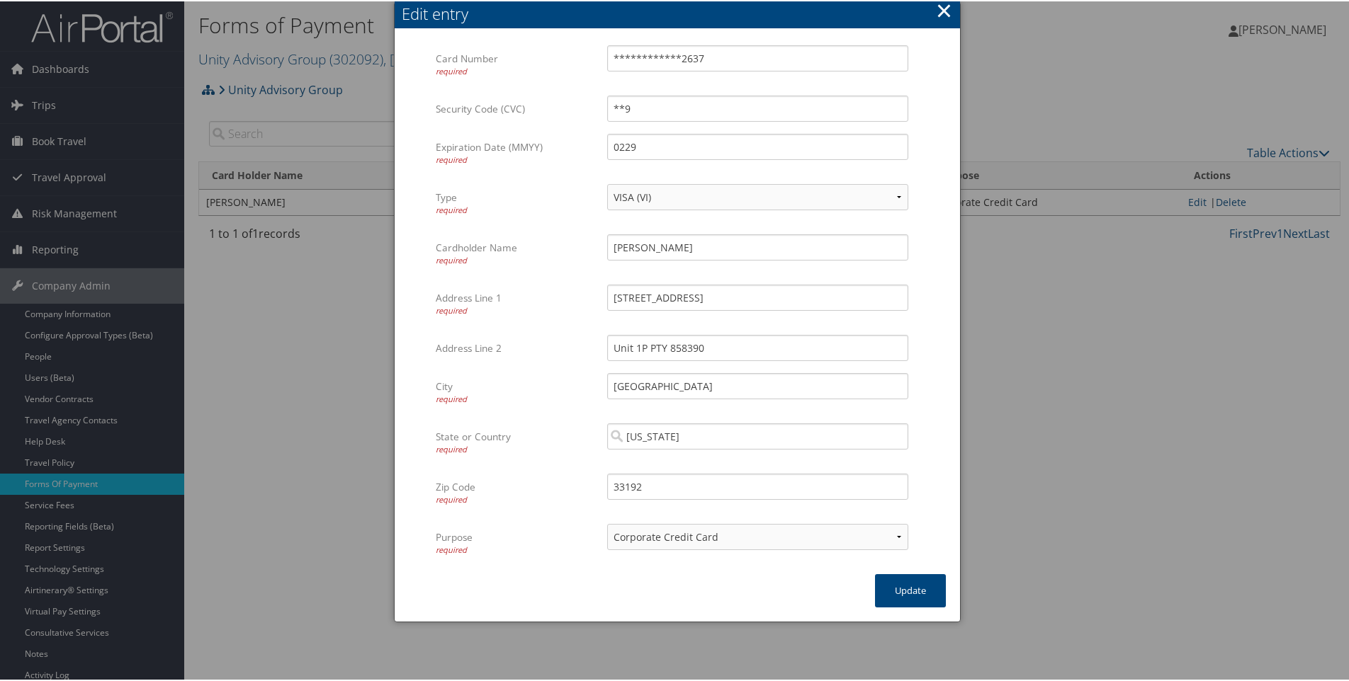
click at [942, 9] on button "×" at bounding box center [944, 9] width 16 height 28
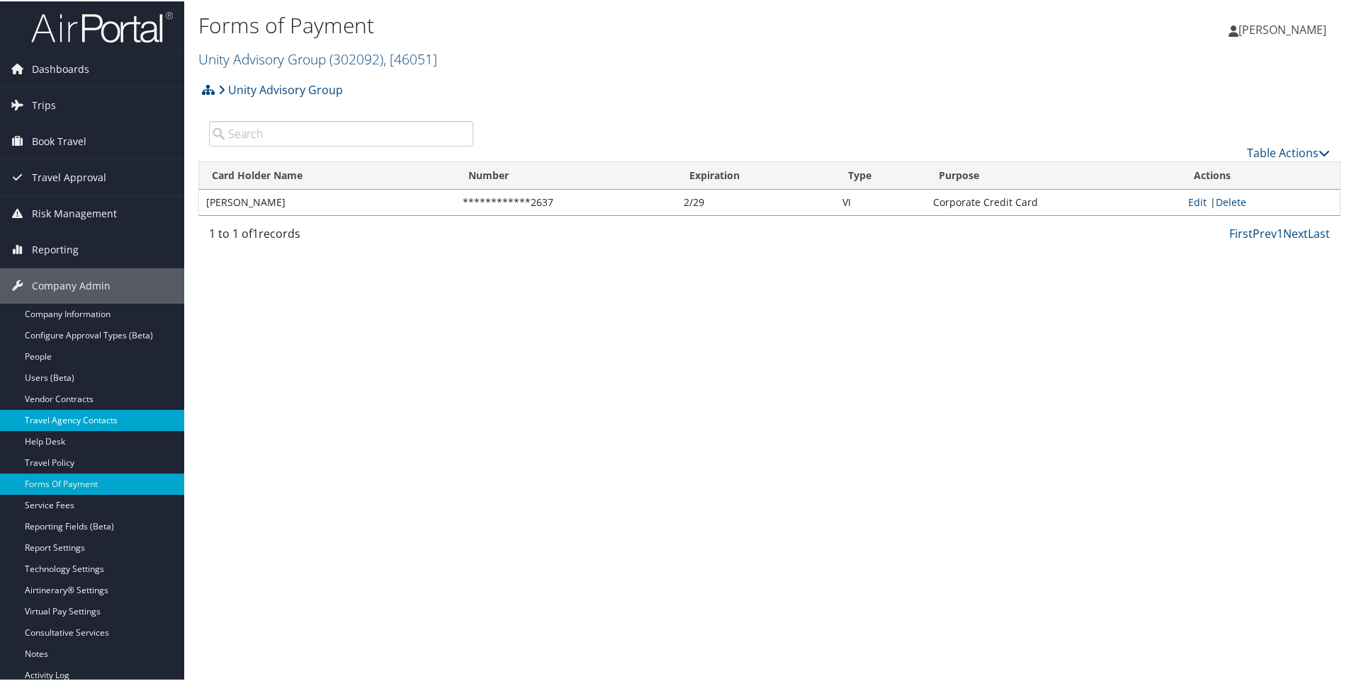
click at [35, 422] on link "Travel Agency Contacts" at bounding box center [92, 419] width 184 height 21
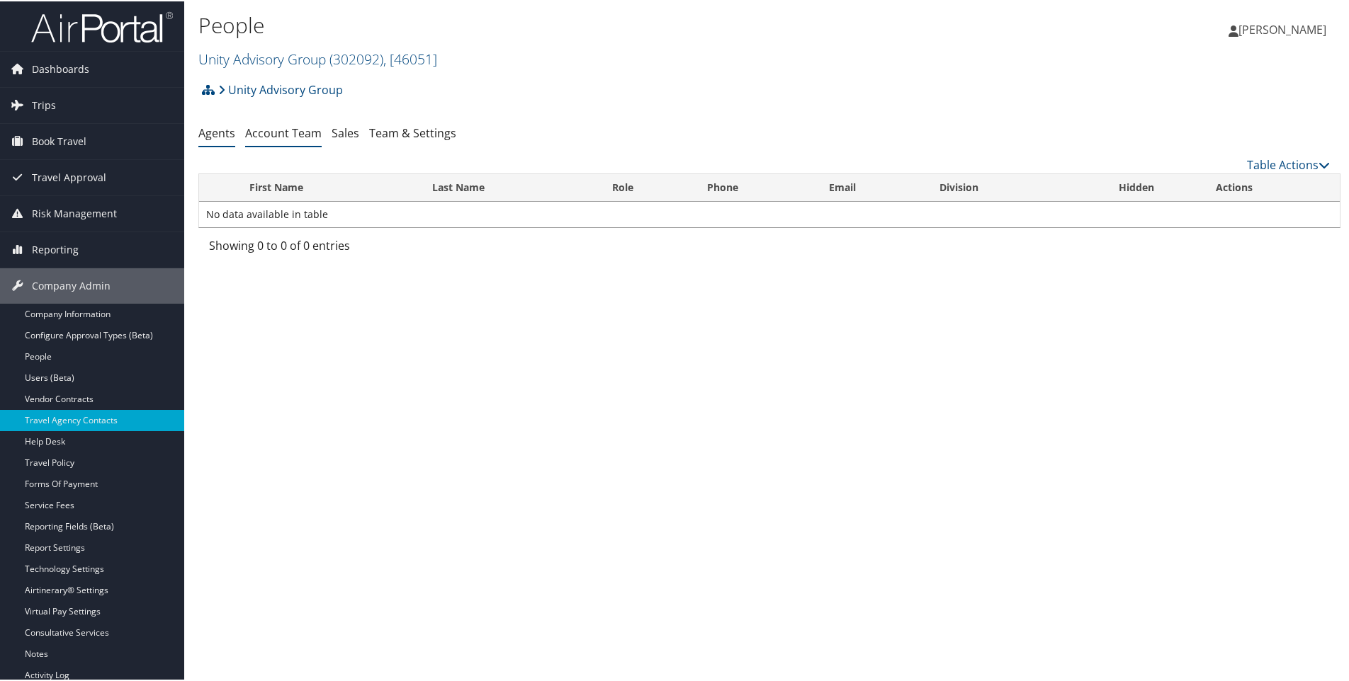
click at [274, 133] on link "Account Team" at bounding box center [283, 132] width 77 height 16
